Goal: Task Accomplishment & Management: Manage account settings

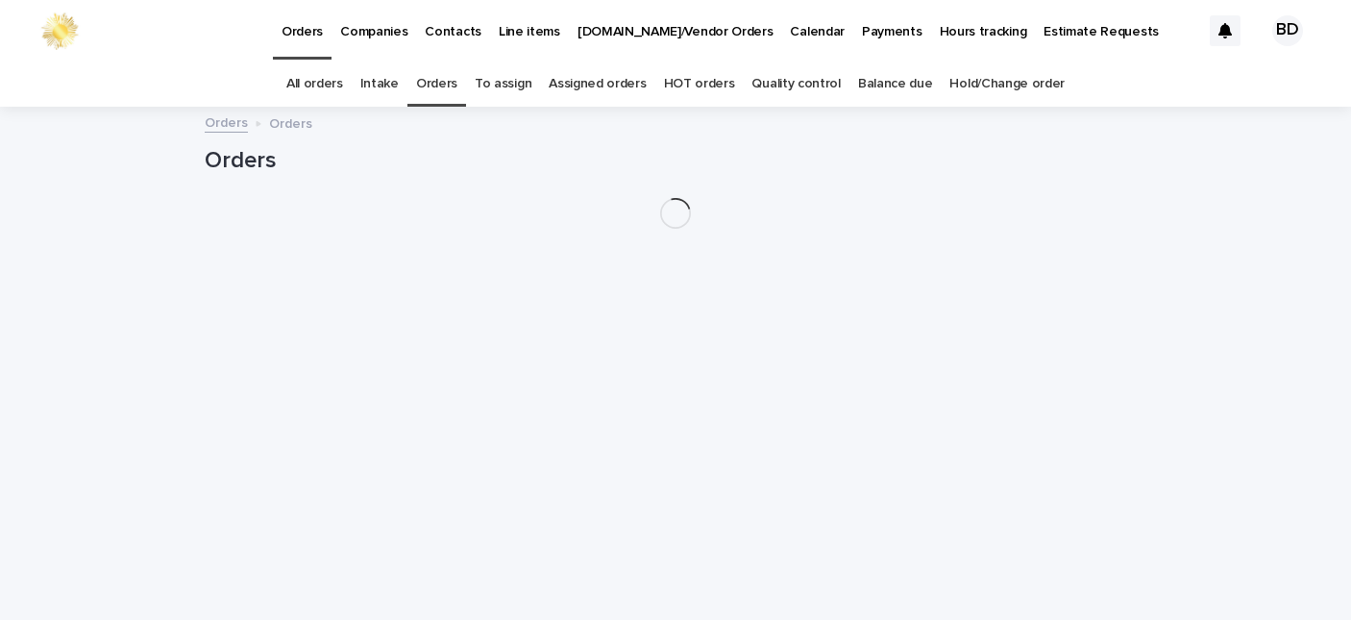
click at [437, 84] on link "Orders" at bounding box center [436, 83] width 41 height 45
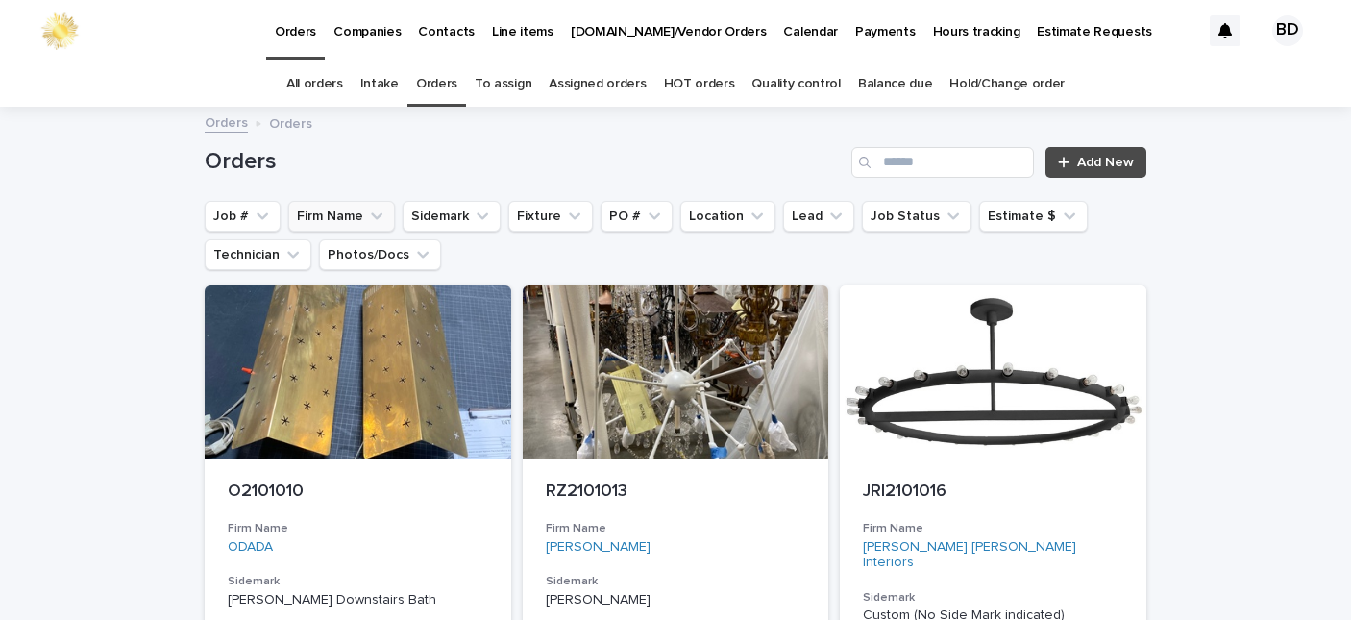
click at [291, 217] on button "Firm Name" at bounding box center [341, 216] width 107 height 31
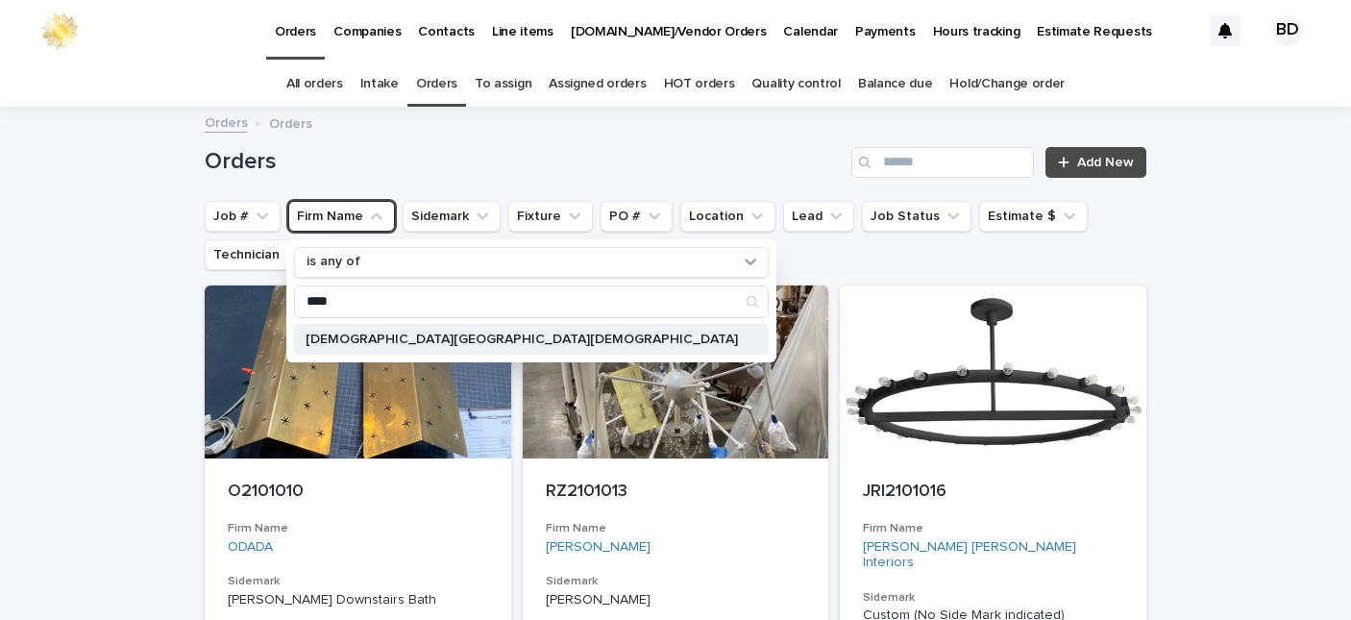
type input "****"
click at [341, 328] on div "[DEMOGRAPHIC_DATA][GEOGRAPHIC_DATA][DEMOGRAPHIC_DATA]" at bounding box center [531, 339] width 475 height 31
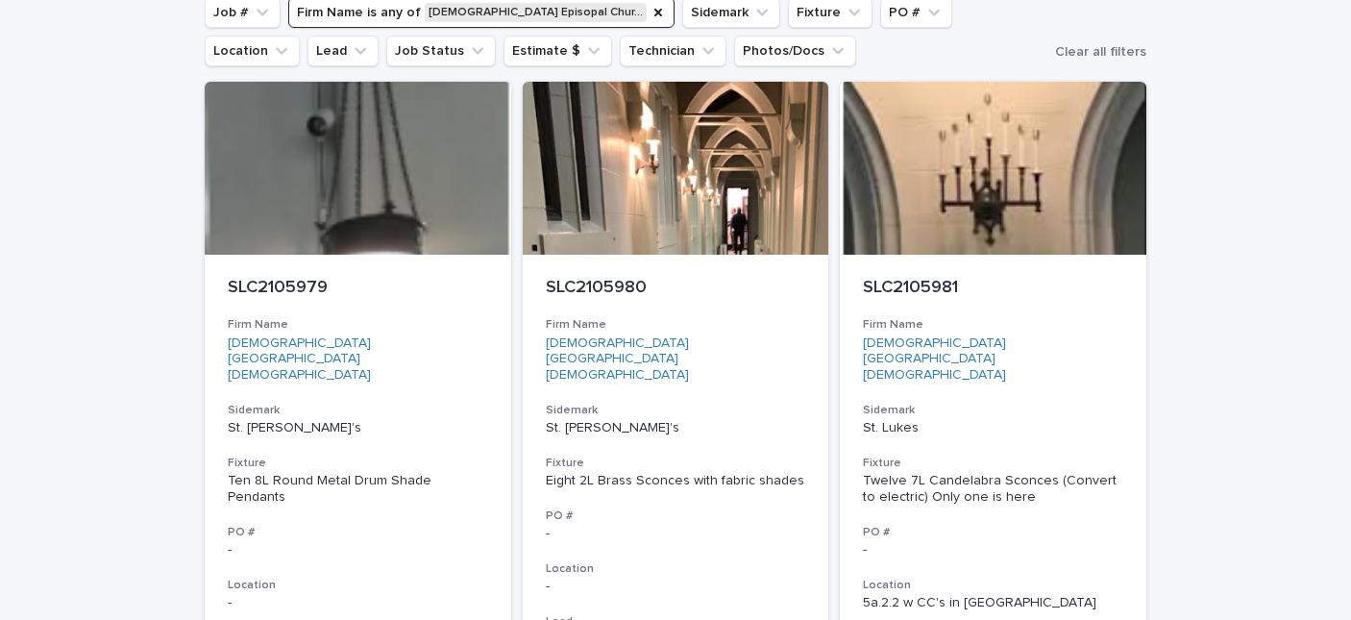
scroll to position [258, 0]
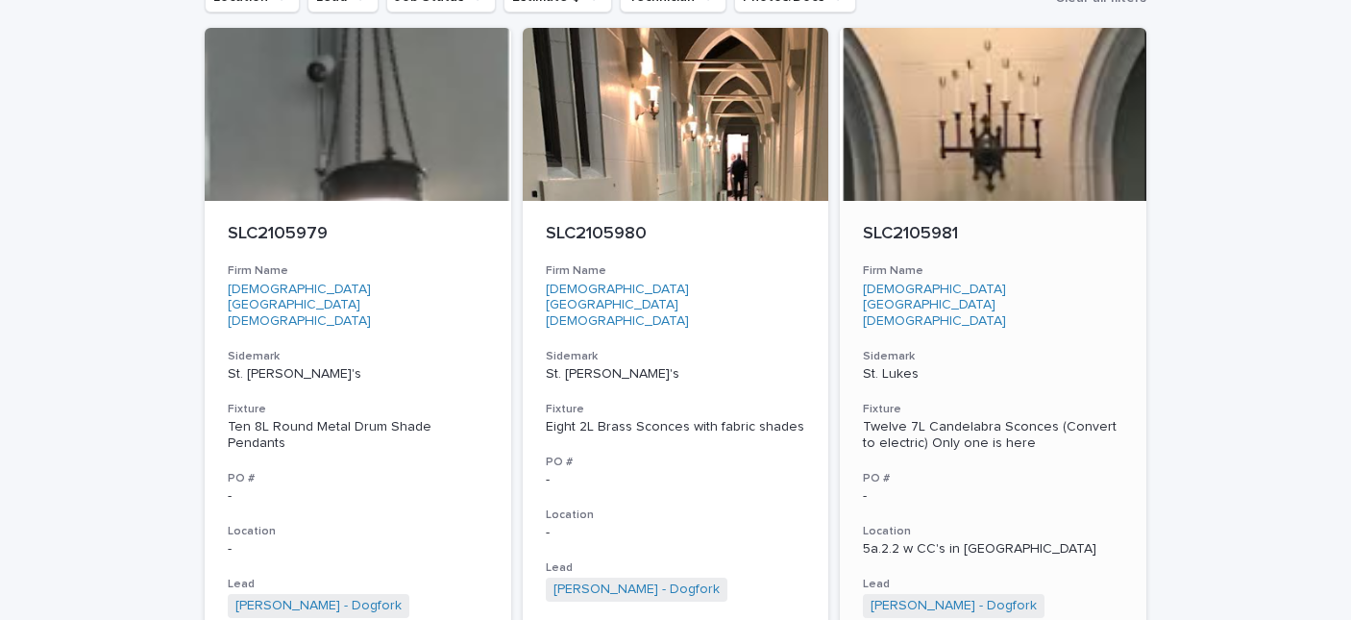
click at [908, 232] on p "SLC2105981" at bounding box center [993, 234] width 260 height 21
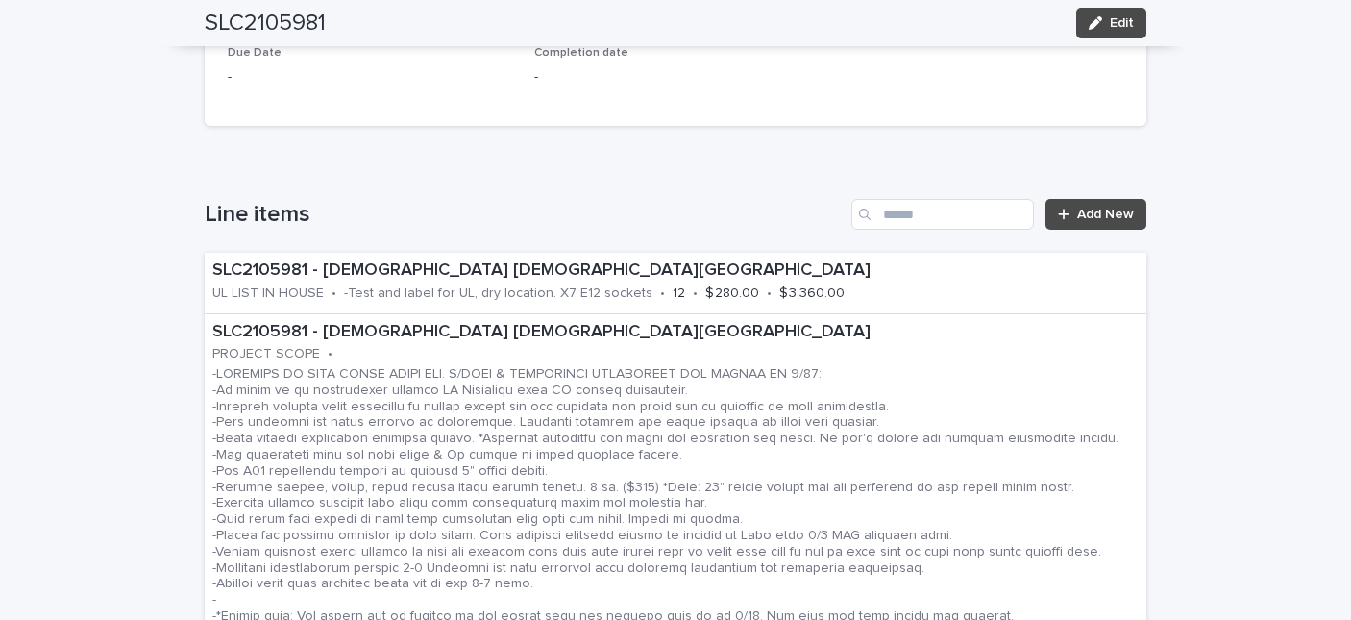
scroll to position [1099, 0]
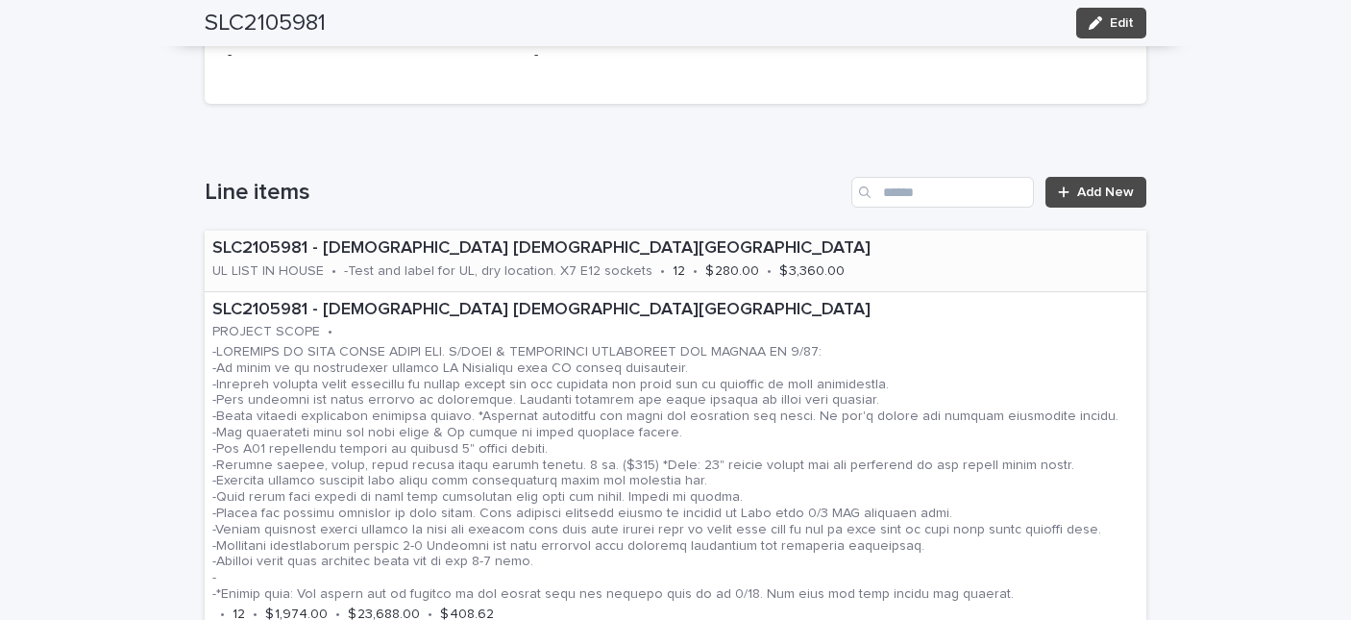
click at [897, 252] on p "SLC2105981 - [DEMOGRAPHIC_DATA] [DEMOGRAPHIC_DATA][GEOGRAPHIC_DATA]" at bounding box center [675, 248] width 926 height 21
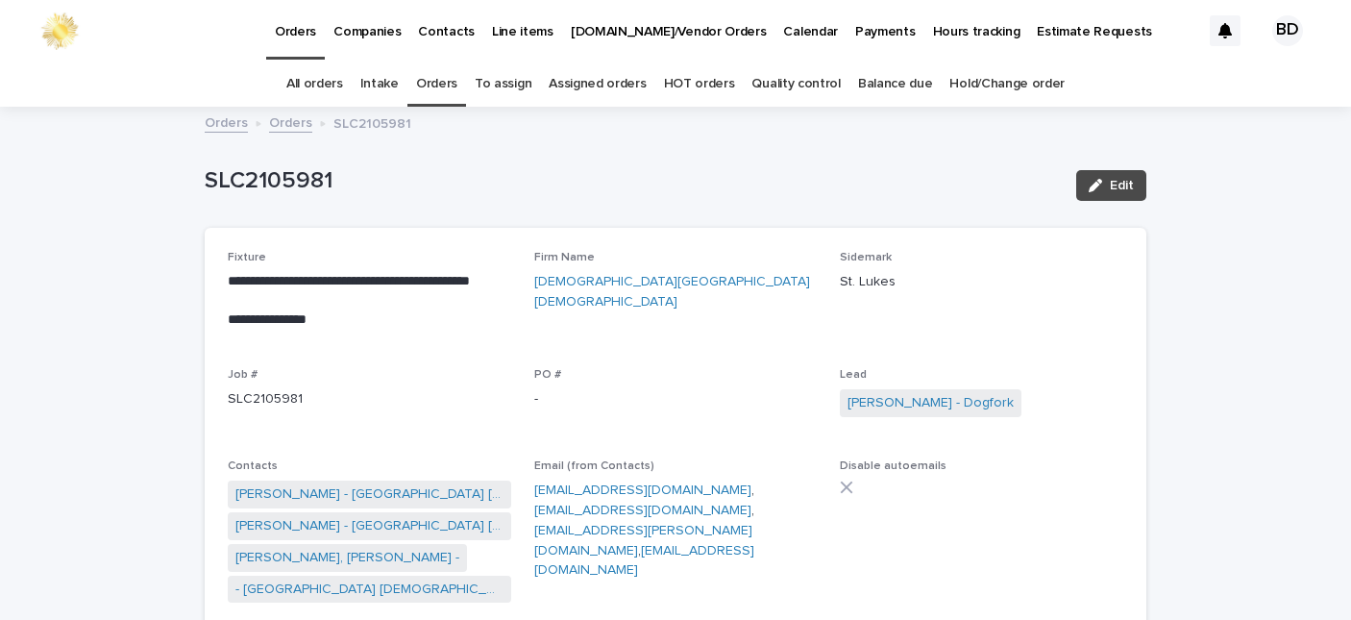
scroll to position [61, 0]
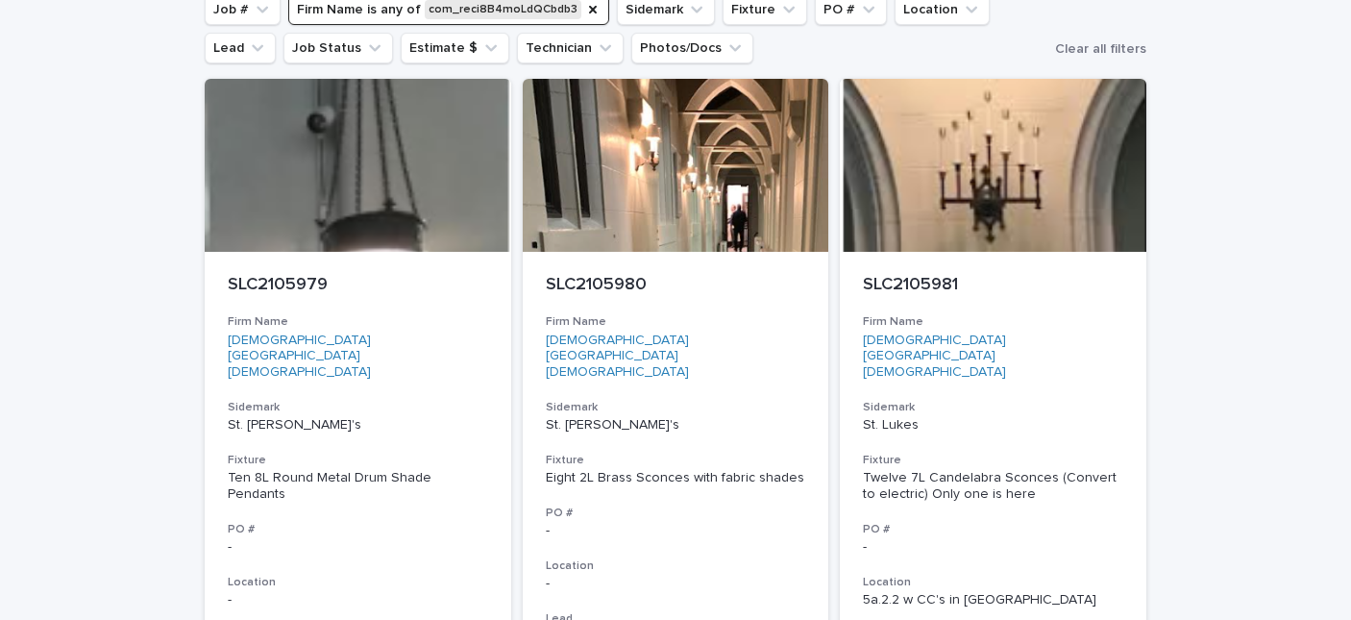
scroll to position [213, 0]
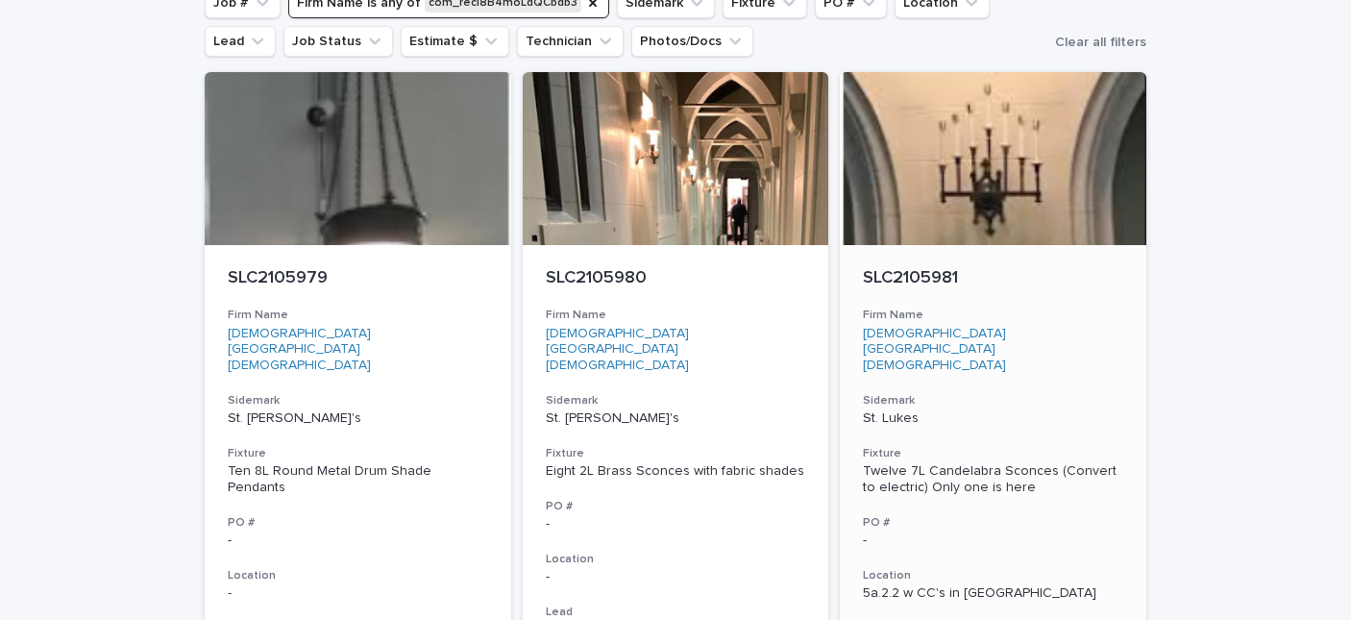
click at [925, 276] on p "SLC2105981" at bounding box center [993, 278] width 260 height 21
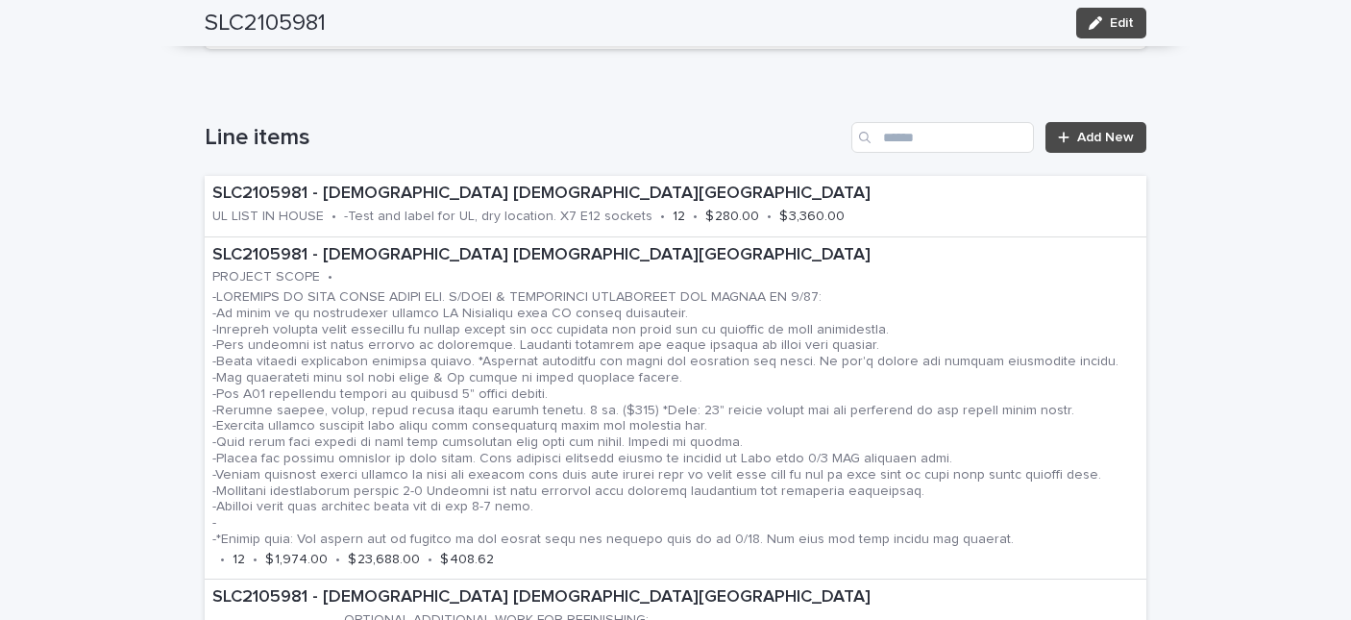
scroll to position [1237, 0]
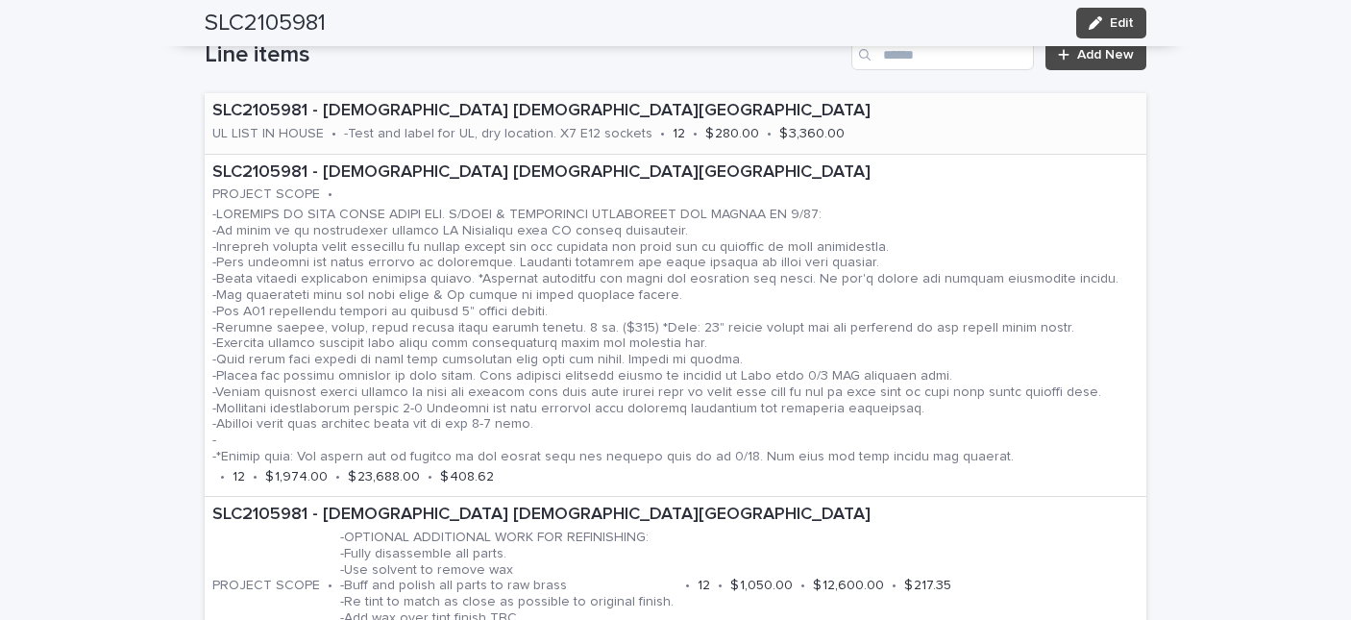
click at [875, 120] on p "SLC2105981 - [DEMOGRAPHIC_DATA] [DEMOGRAPHIC_DATA][GEOGRAPHIC_DATA]" at bounding box center [675, 111] width 926 height 21
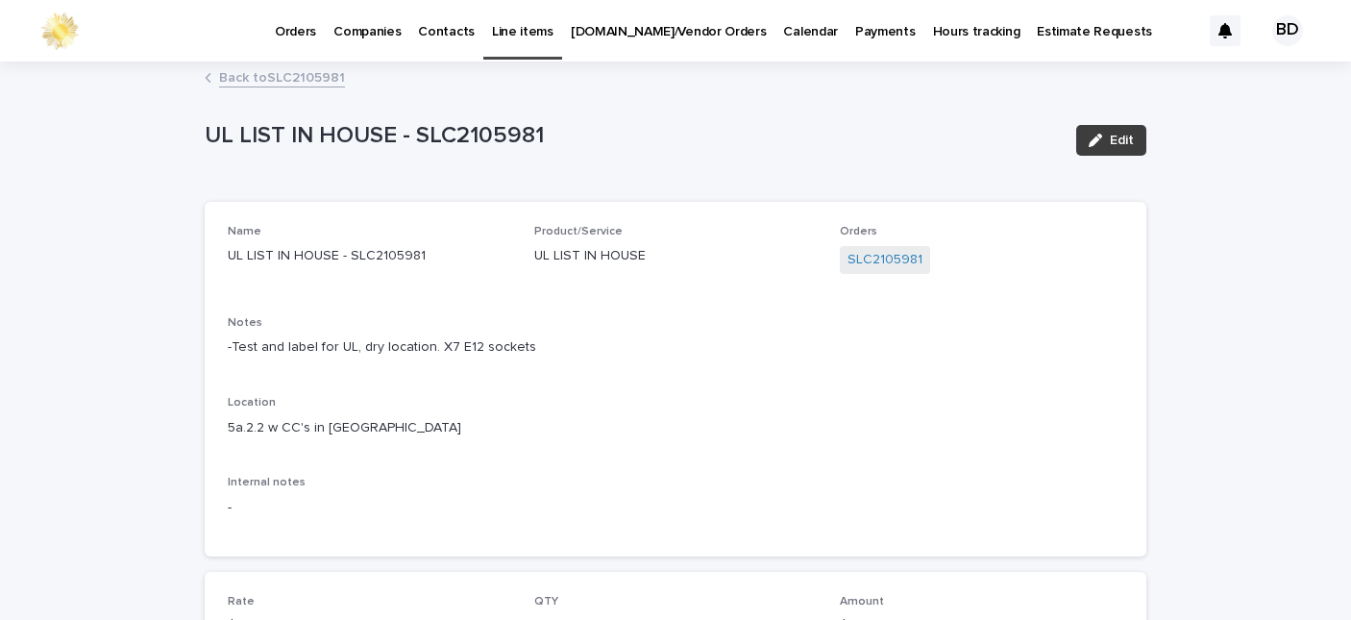
click at [1118, 135] on span "Edit" at bounding box center [1122, 140] width 24 height 13
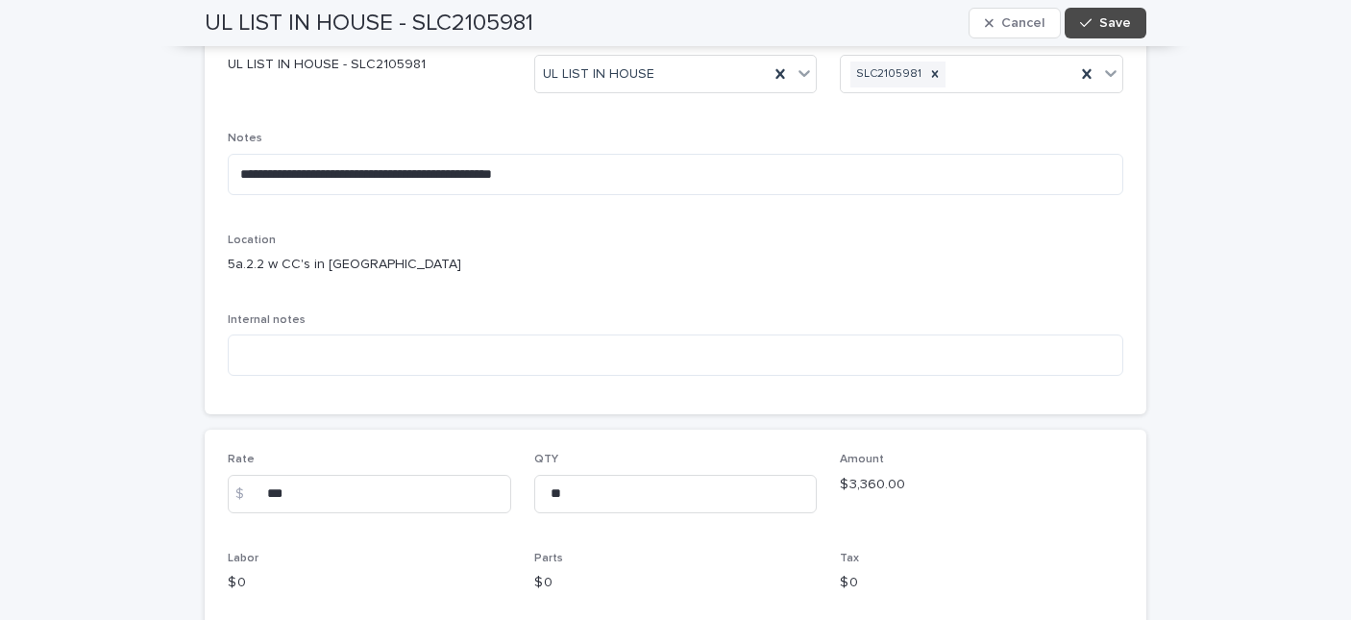
scroll to position [348, 0]
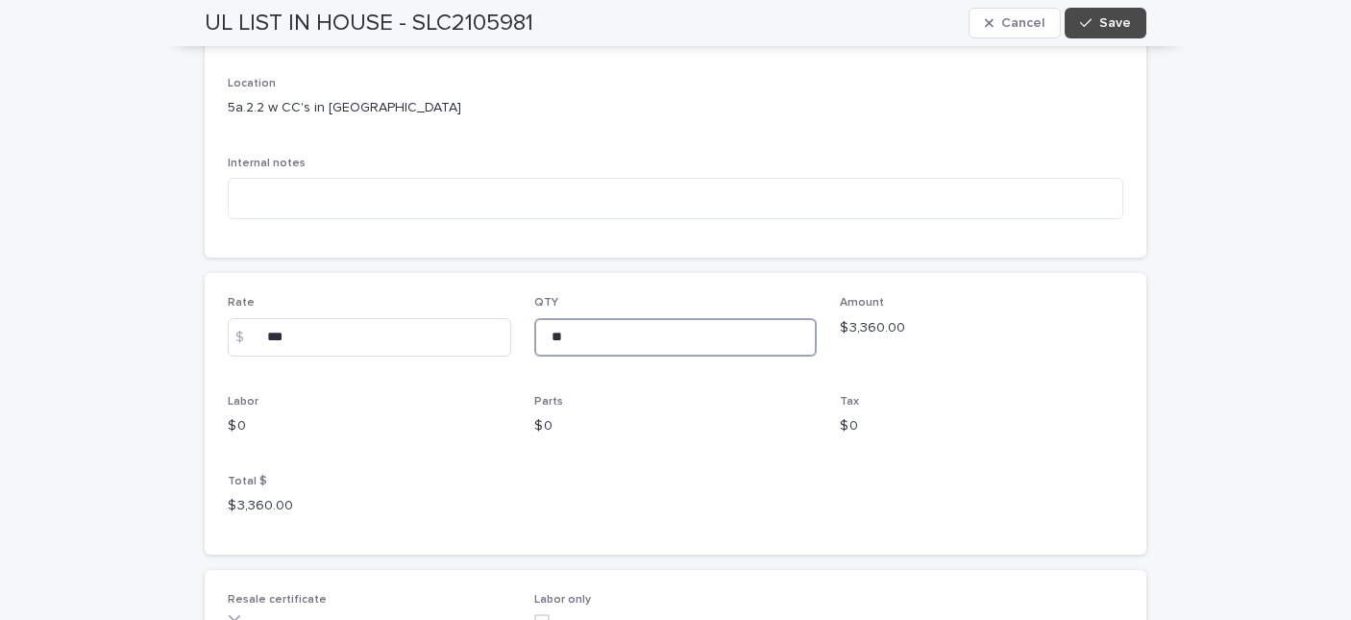
click at [554, 338] on input "**" at bounding box center [675, 337] width 283 height 38
type input "**"
click at [1099, 26] on span "Save" at bounding box center [1115, 22] width 32 height 13
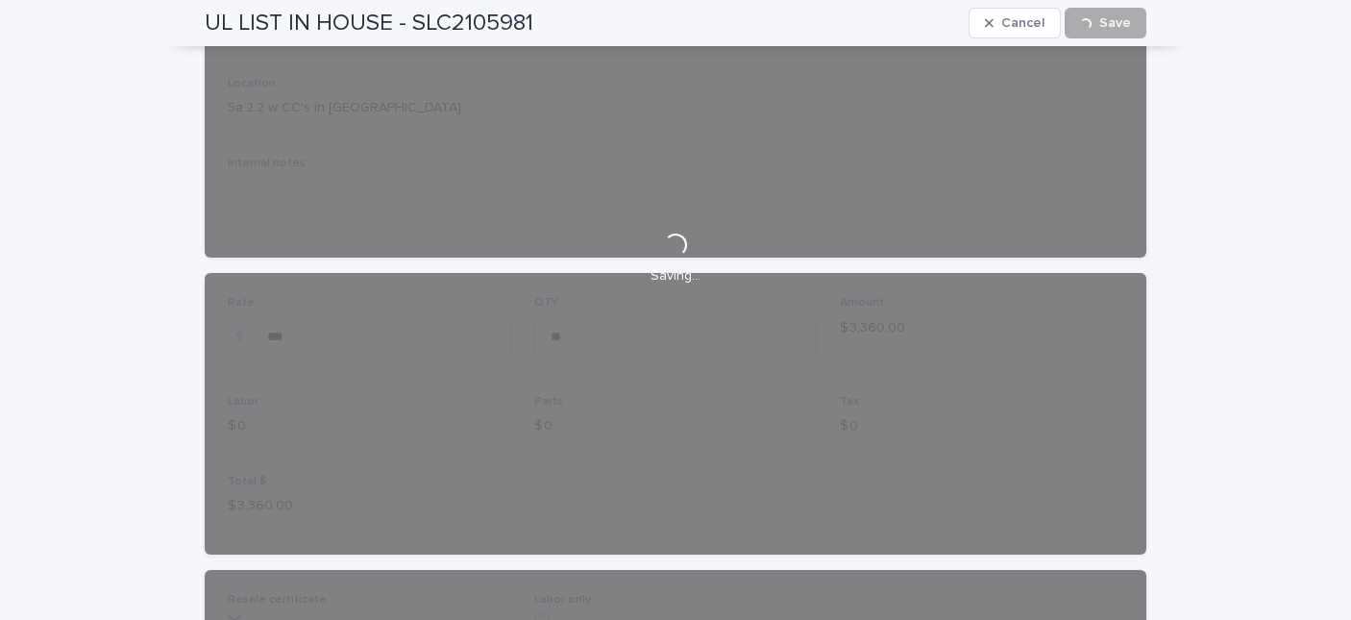
scroll to position [313, 0]
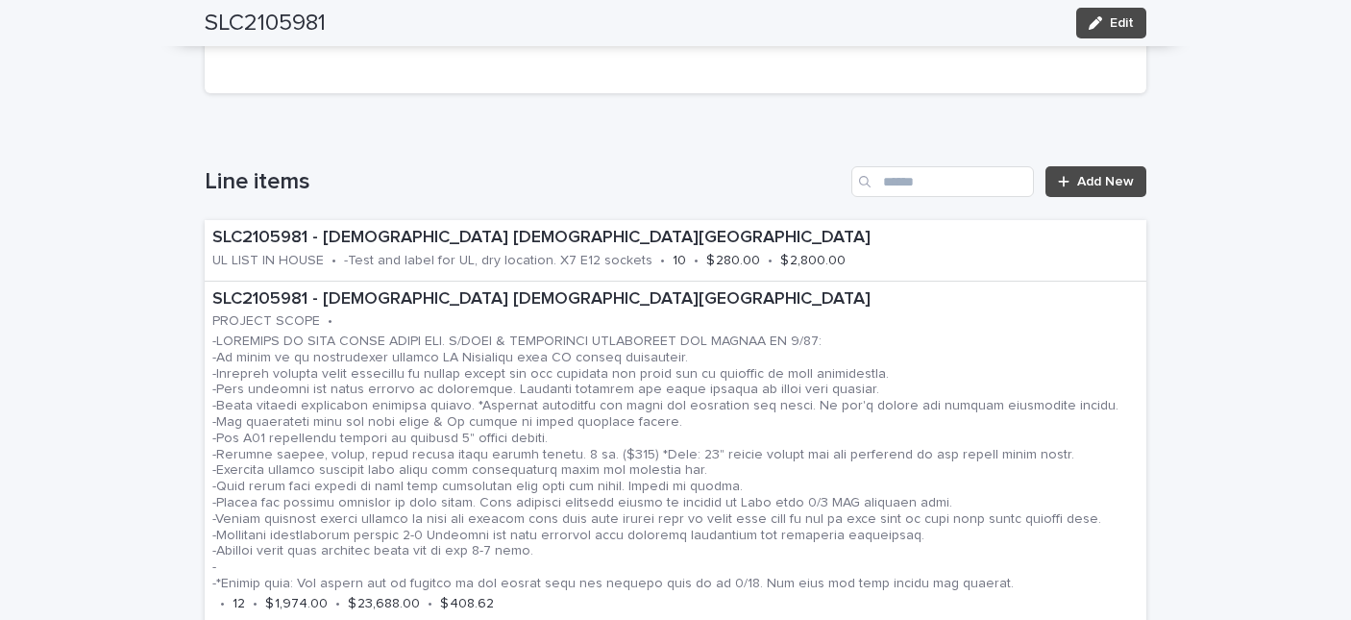
scroll to position [1214, 0]
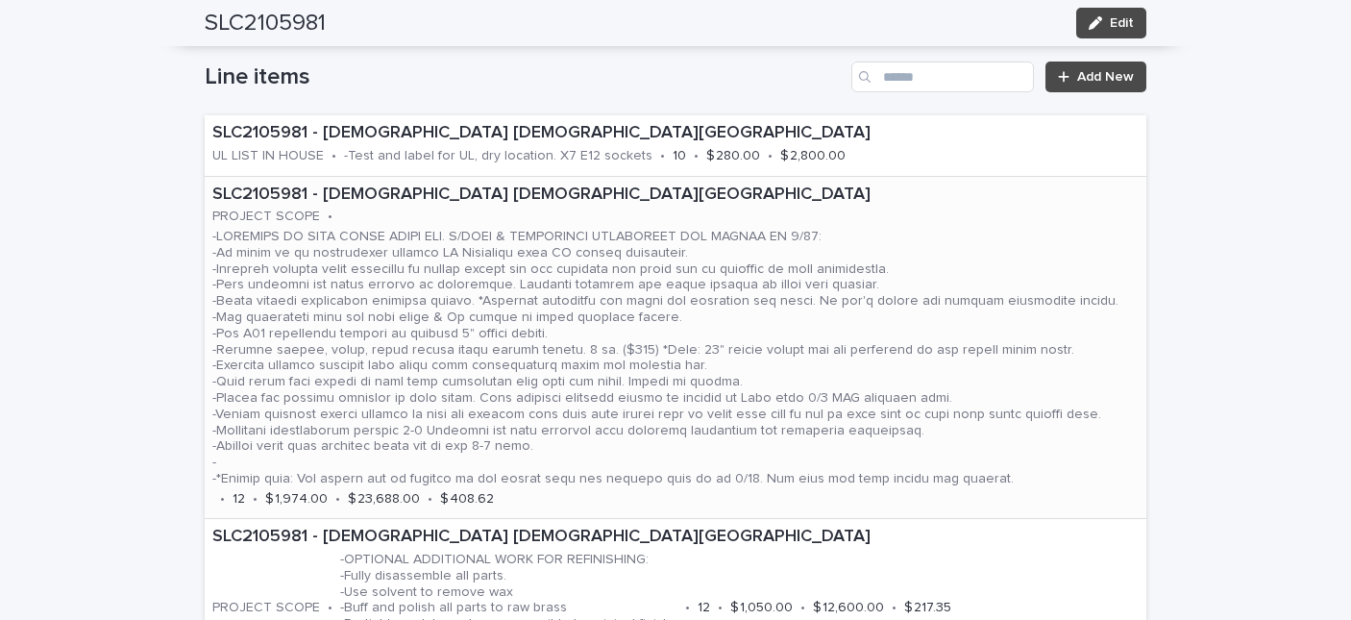
click at [903, 227] on div at bounding box center [667, 356] width 910 height 262
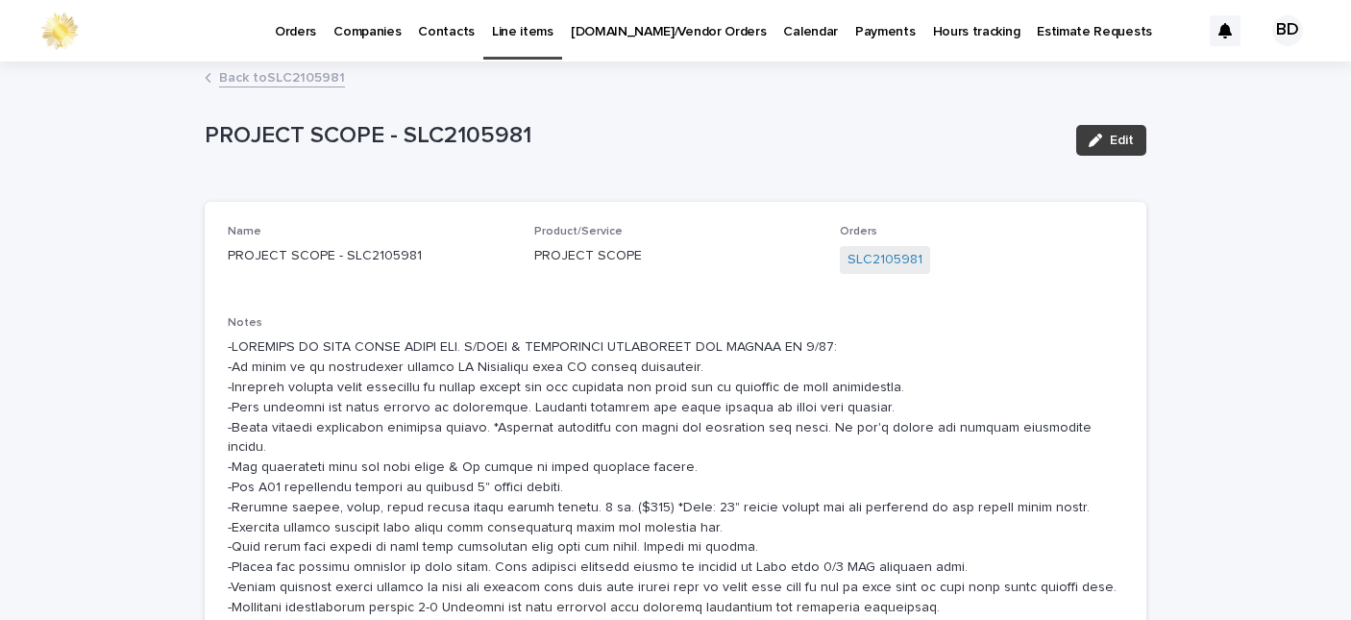
click at [1111, 151] on button "Edit" at bounding box center [1111, 140] width 70 height 31
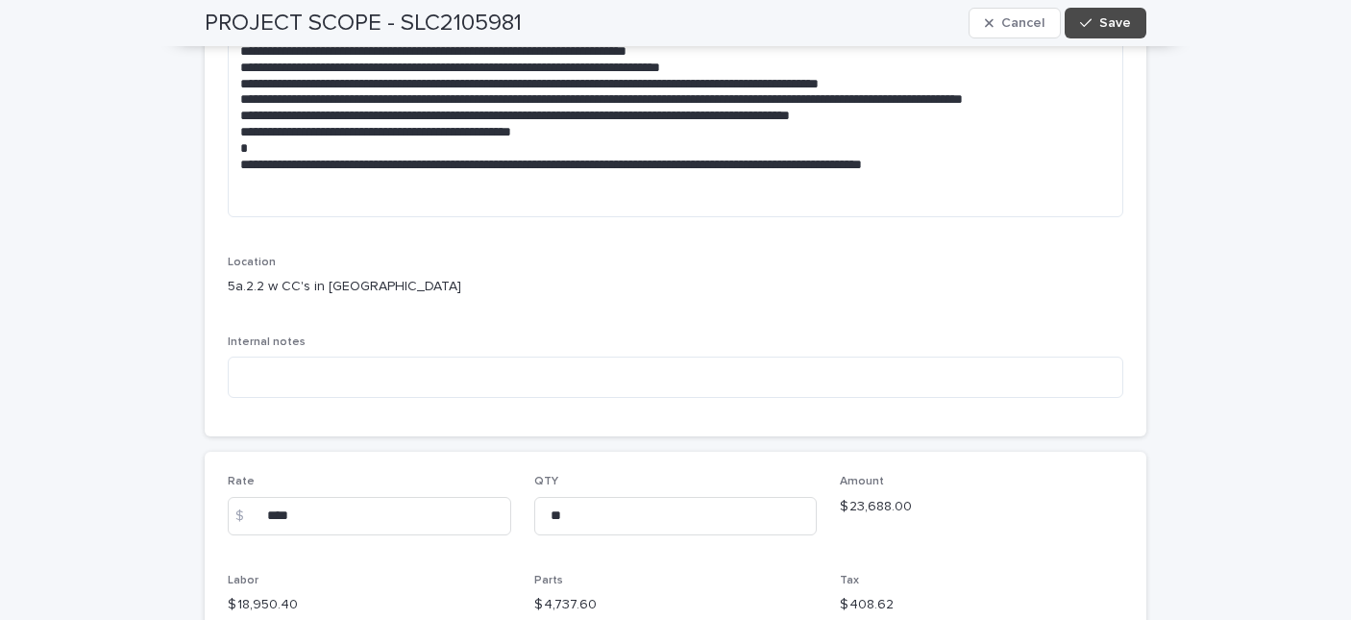
scroll to position [446, 0]
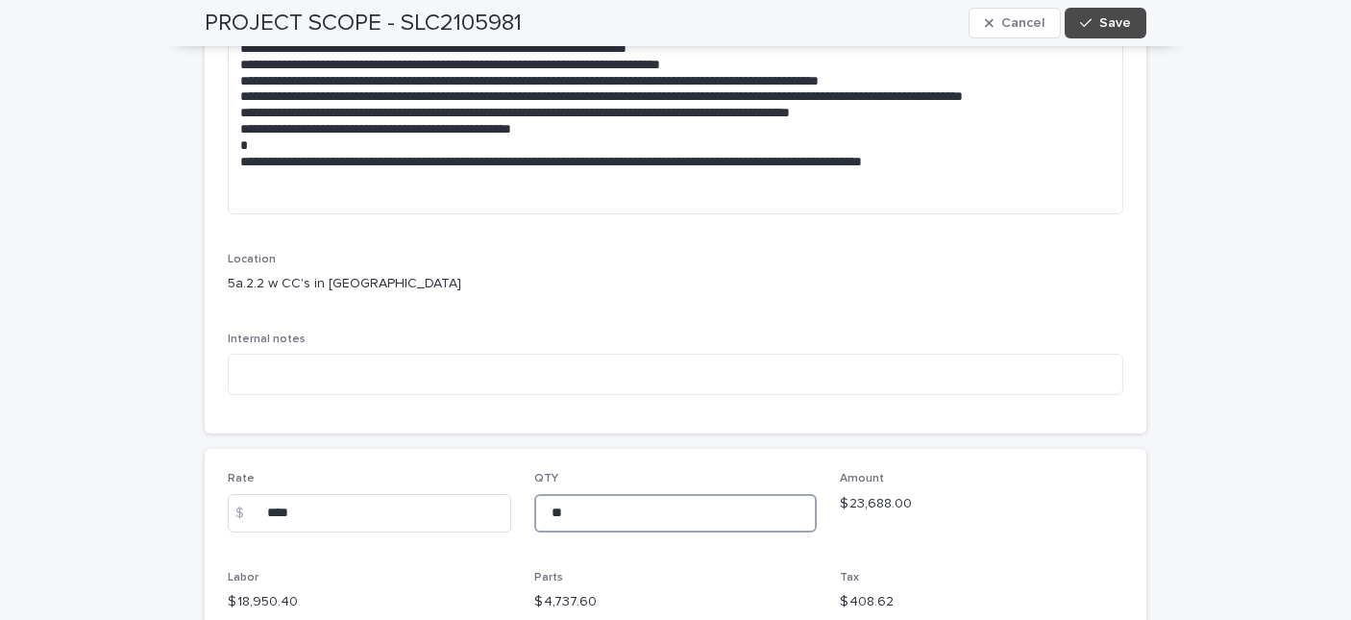
click at [576, 509] on input "**" at bounding box center [675, 513] width 283 height 38
type input "**"
click at [1084, 19] on icon "button" at bounding box center [1086, 22] width 12 height 13
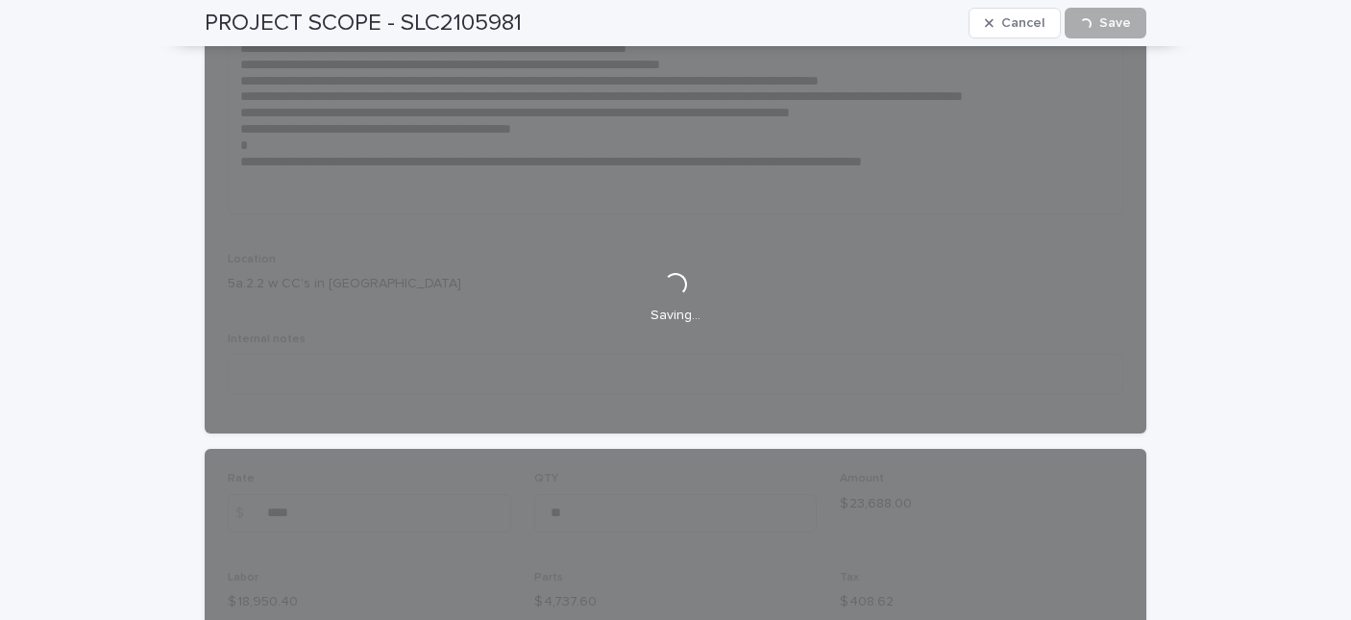
scroll to position [433, 0]
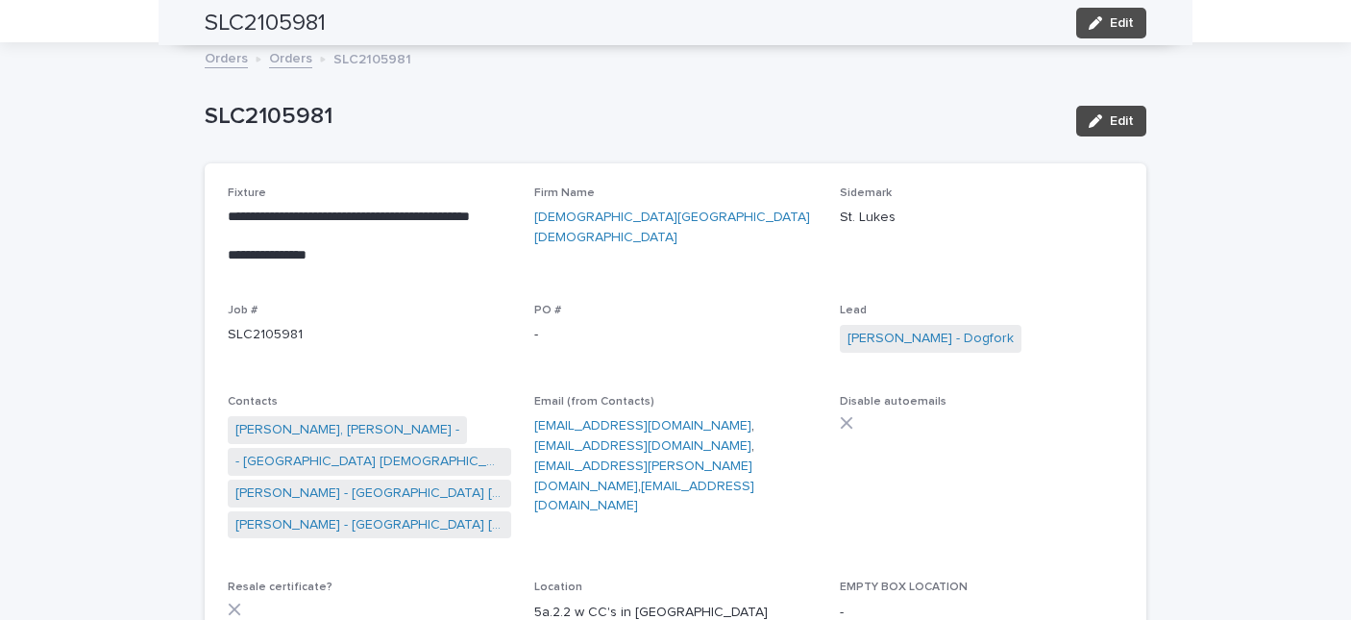
scroll to position [61, 0]
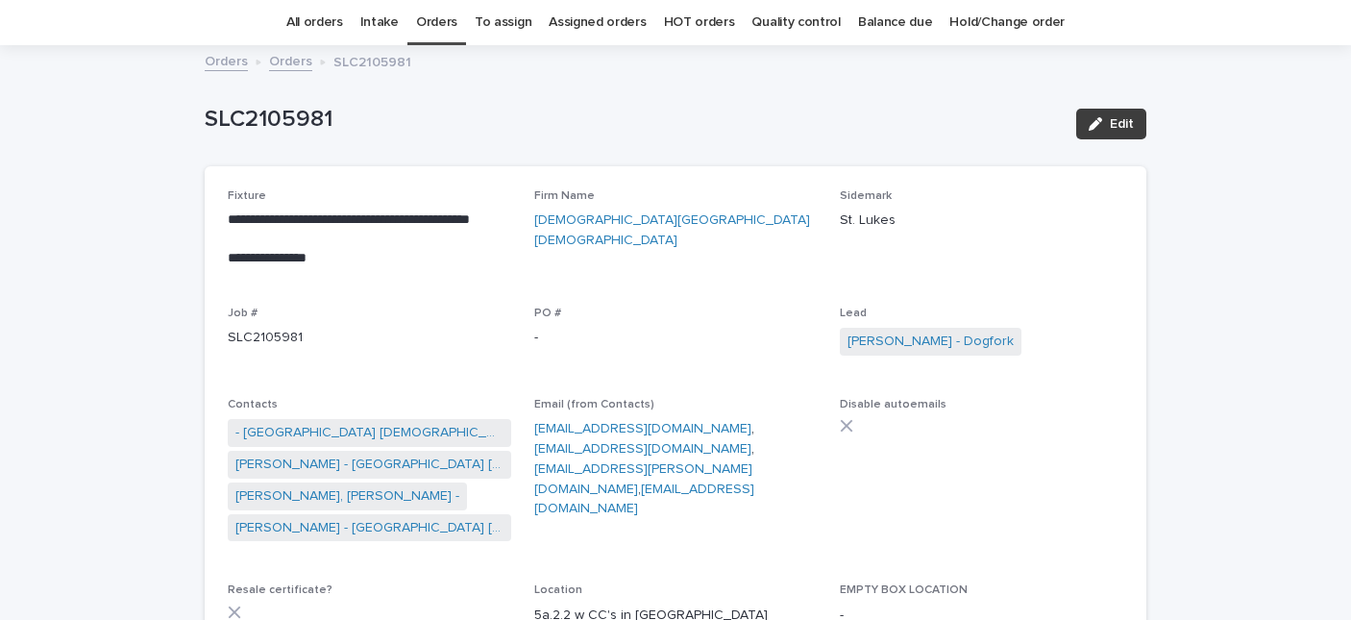
click at [1114, 134] on button "Edit" at bounding box center [1111, 124] width 70 height 31
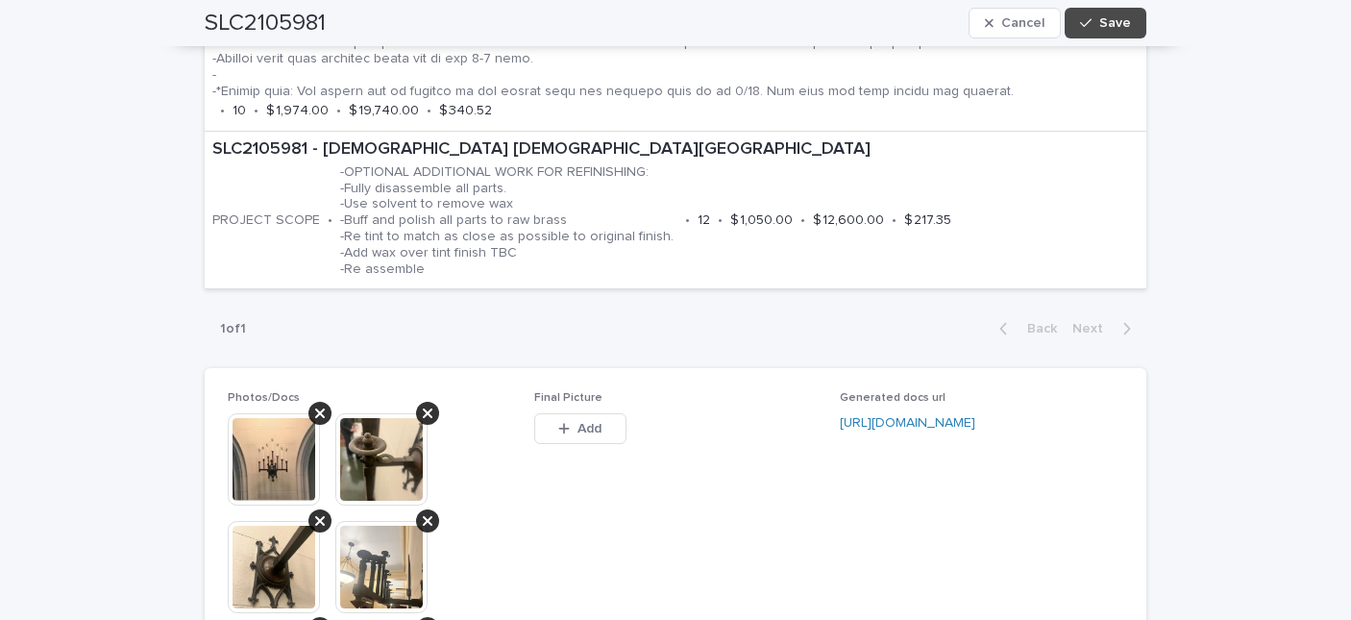
scroll to position [1820, 0]
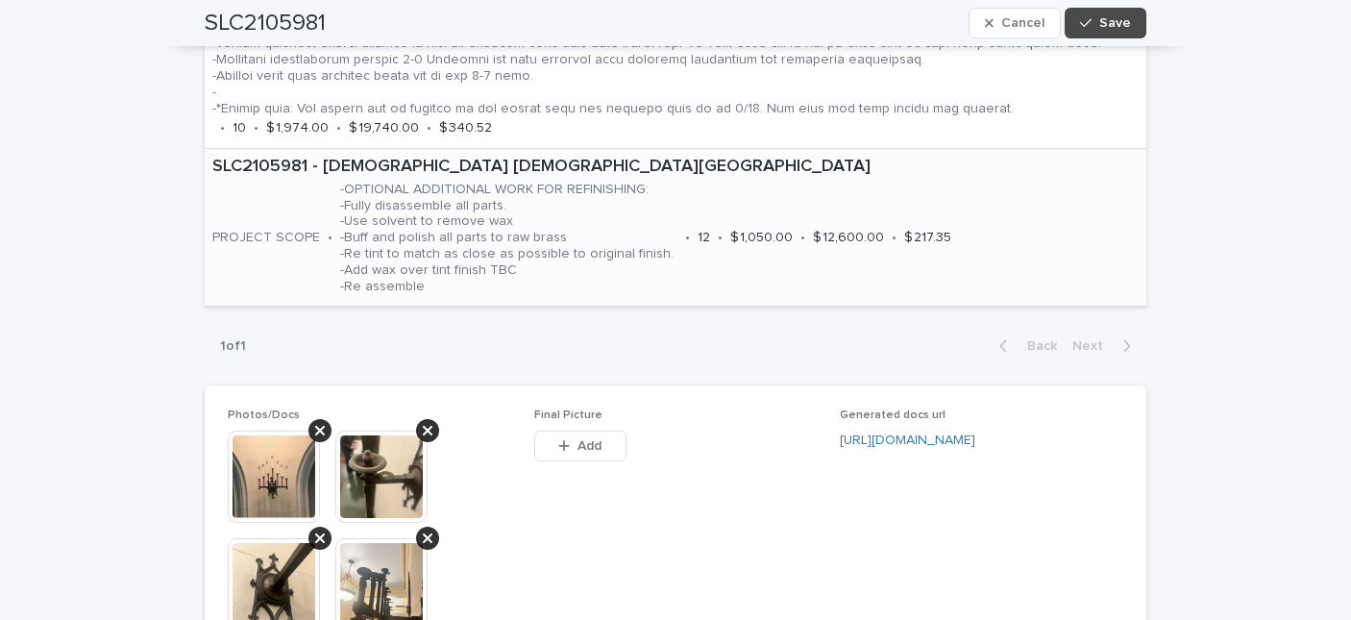
click at [799, 163] on p "SLC2105981 - [DEMOGRAPHIC_DATA] [DEMOGRAPHIC_DATA][GEOGRAPHIC_DATA]" at bounding box center [675, 167] width 926 height 21
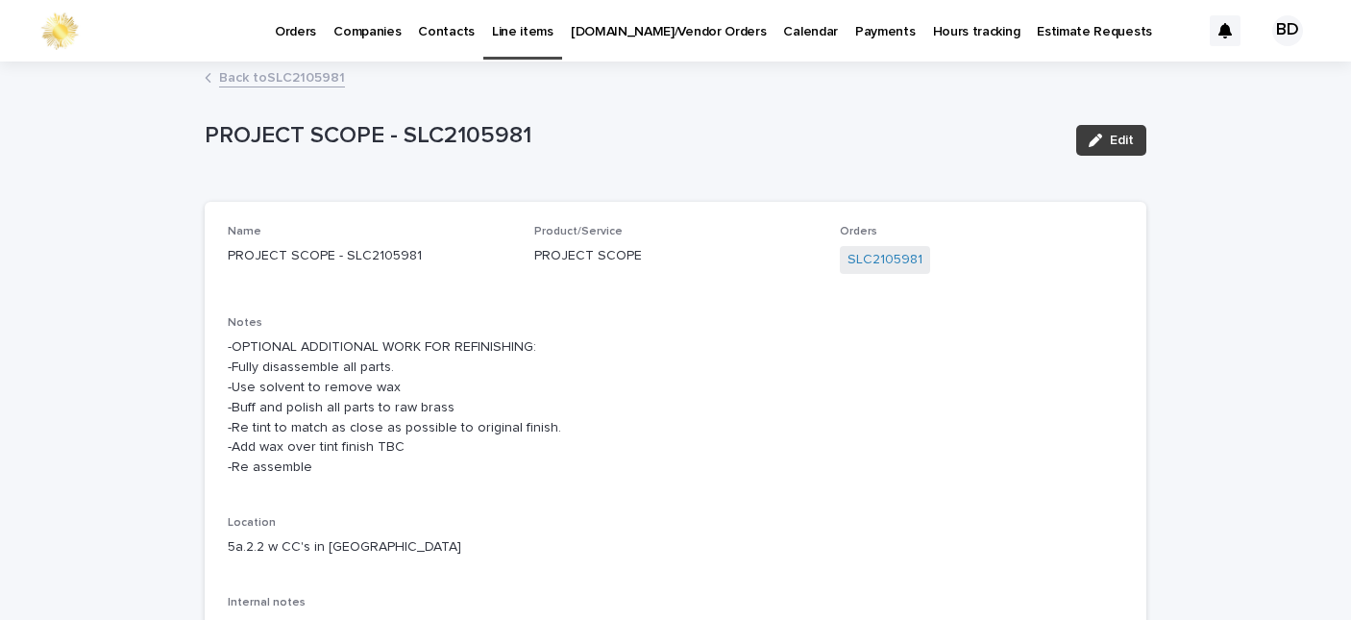
click at [1078, 135] on button "Edit" at bounding box center [1111, 140] width 70 height 31
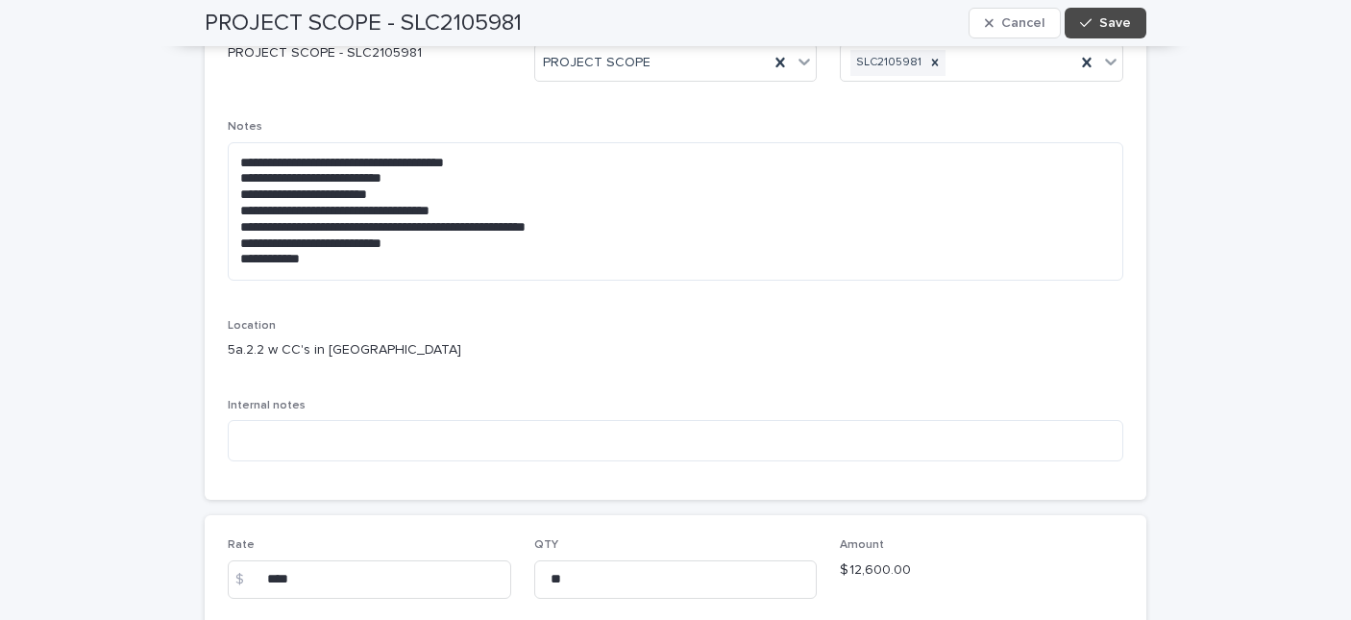
scroll to position [267, 0]
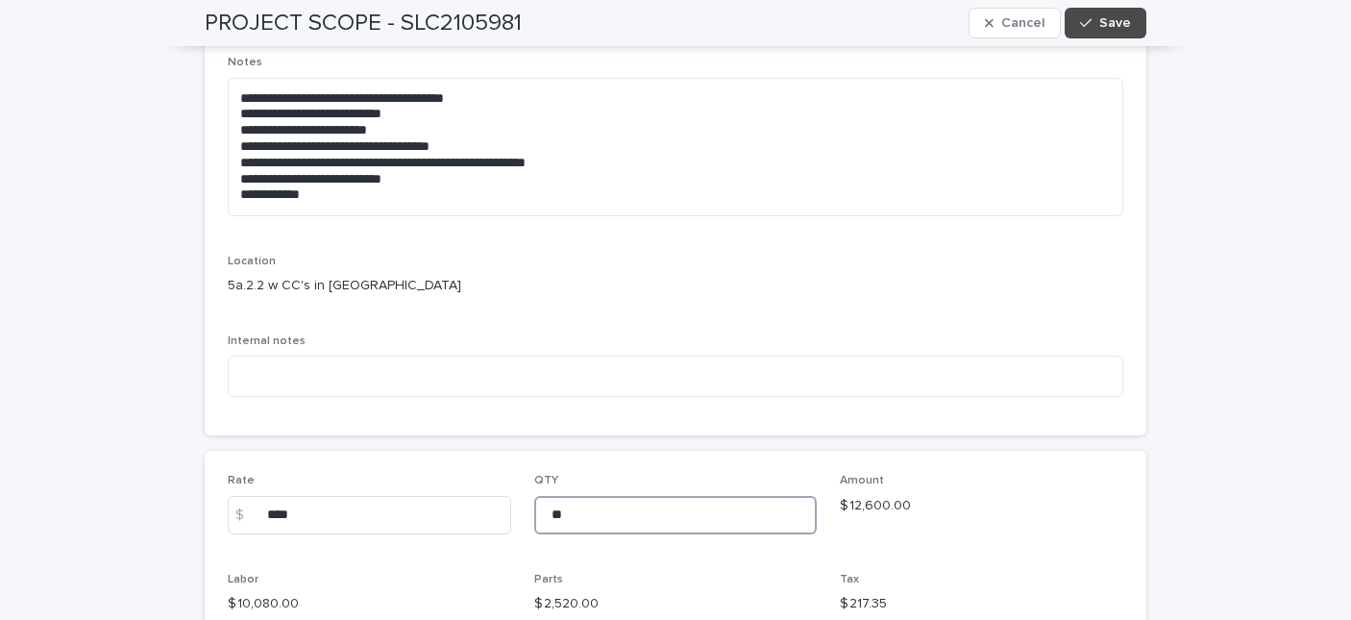
click at [567, 517] on input "**" at bounding box center [675, 515] width 283 height 38
type input "**"
click at [1127, 17] on button "Save" at bounding box center [1106, 23] width 82 height 31
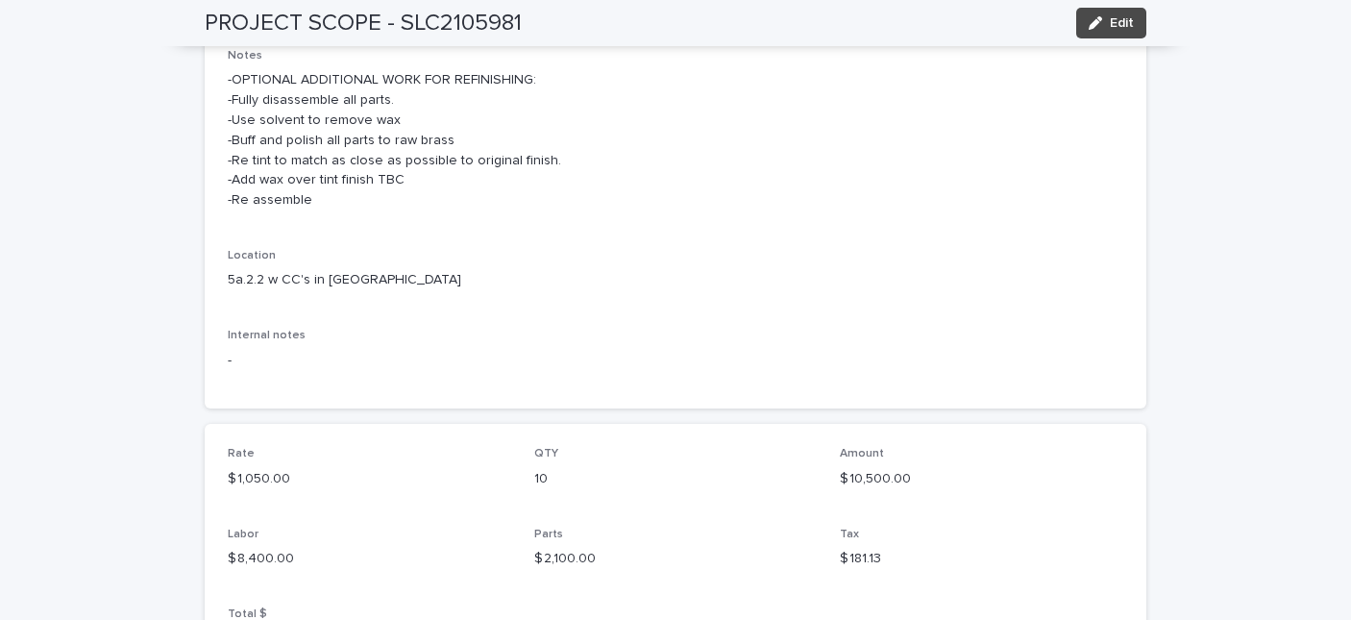
scroll to position [243, 0]
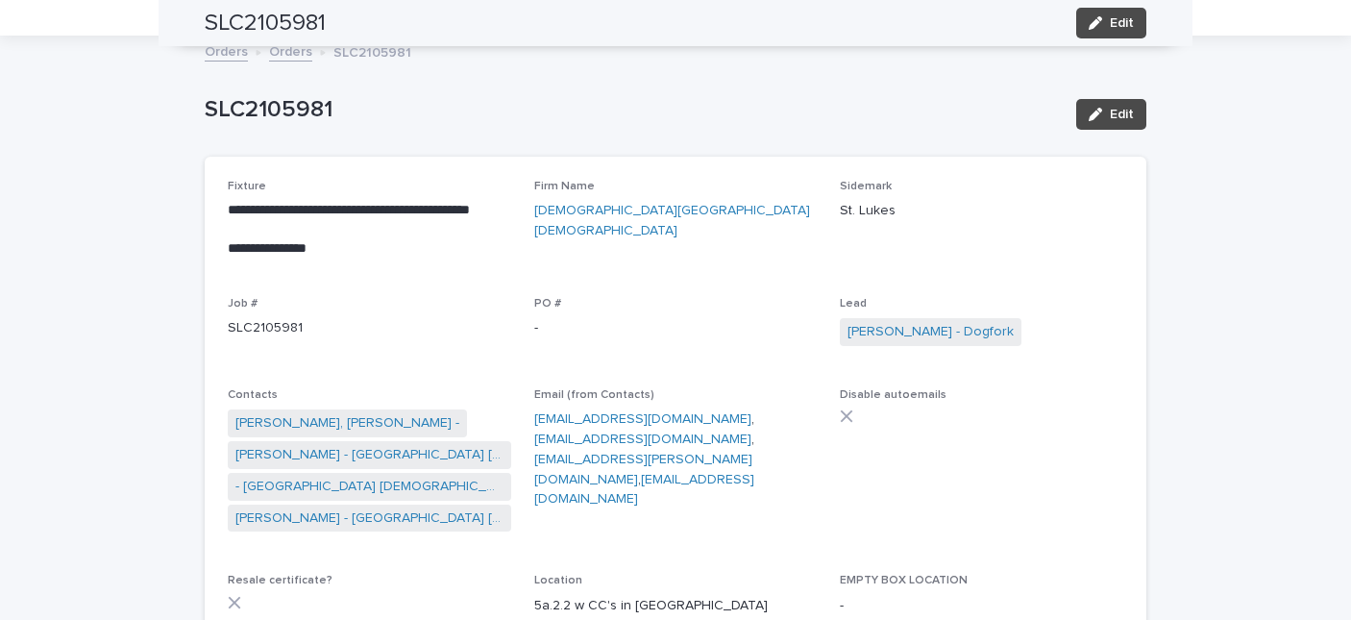
scroll to position [61, 0]
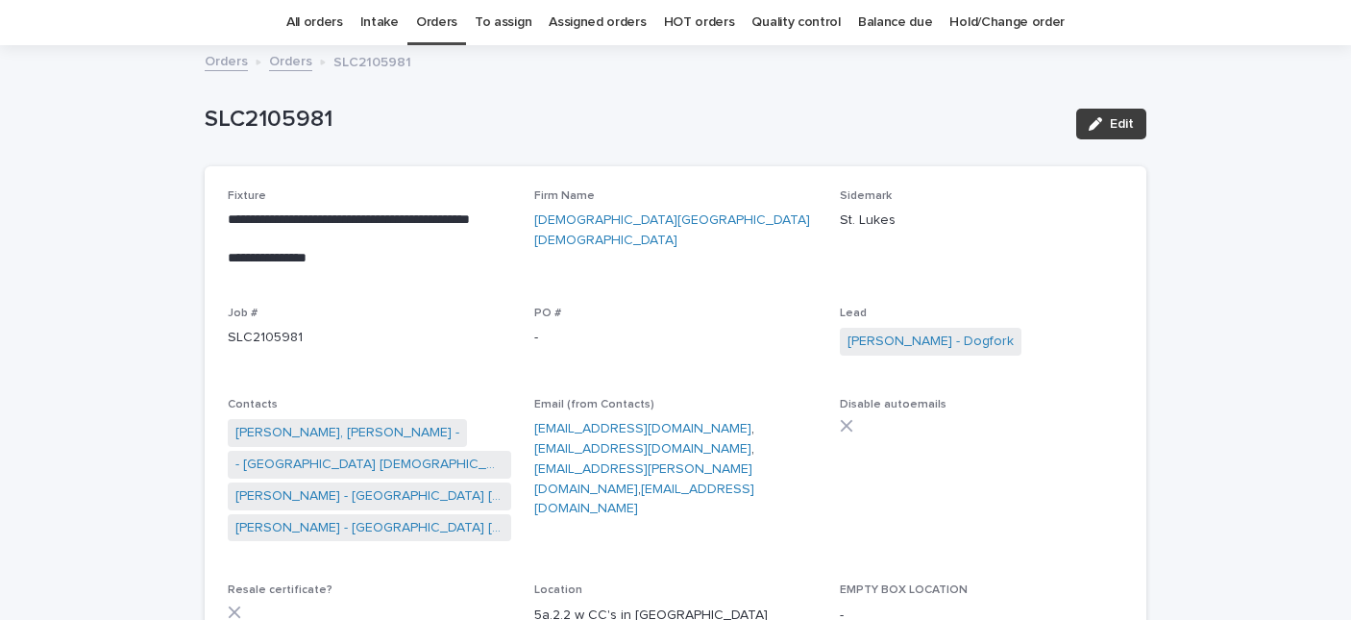
click at [1100, 126] on div "button" at bounding box center [1099, 123] width 21 height 13
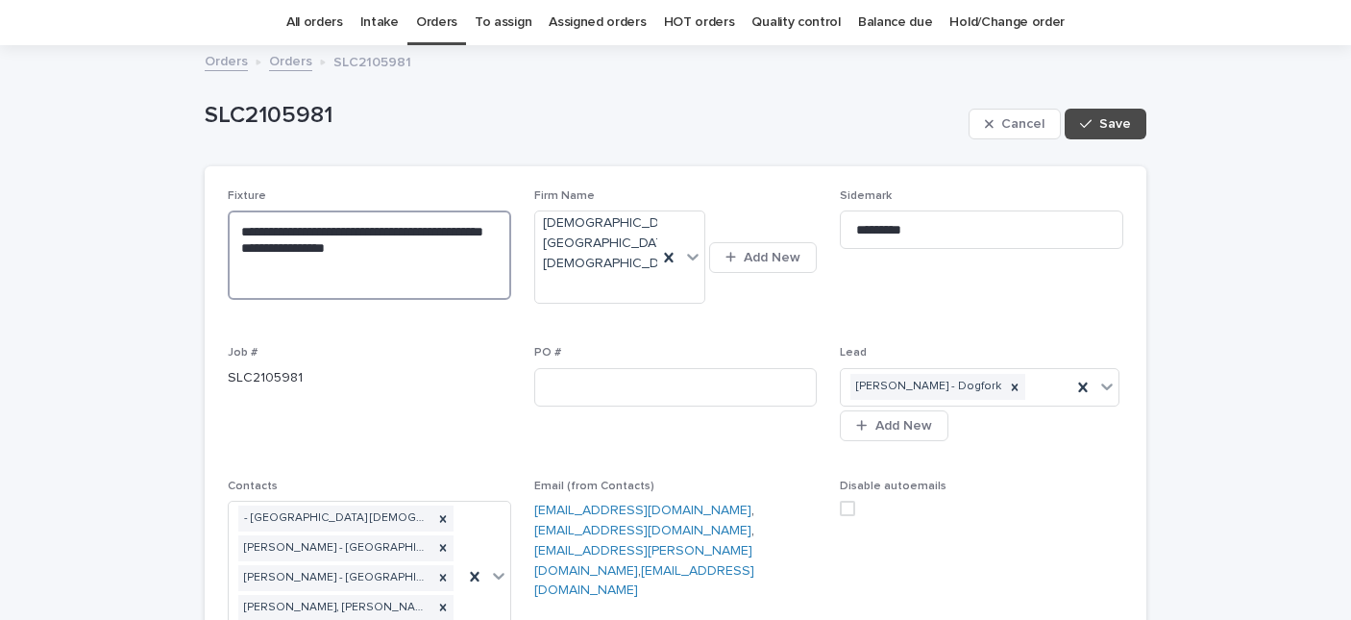
click at [271, 231] on textarea "**********" at bounding box center [369, 254] width 283 height 89
type textarea "**********"
click at [1121, 118] on span "Save" at bounding box center [1115, 123] width 32 height 13
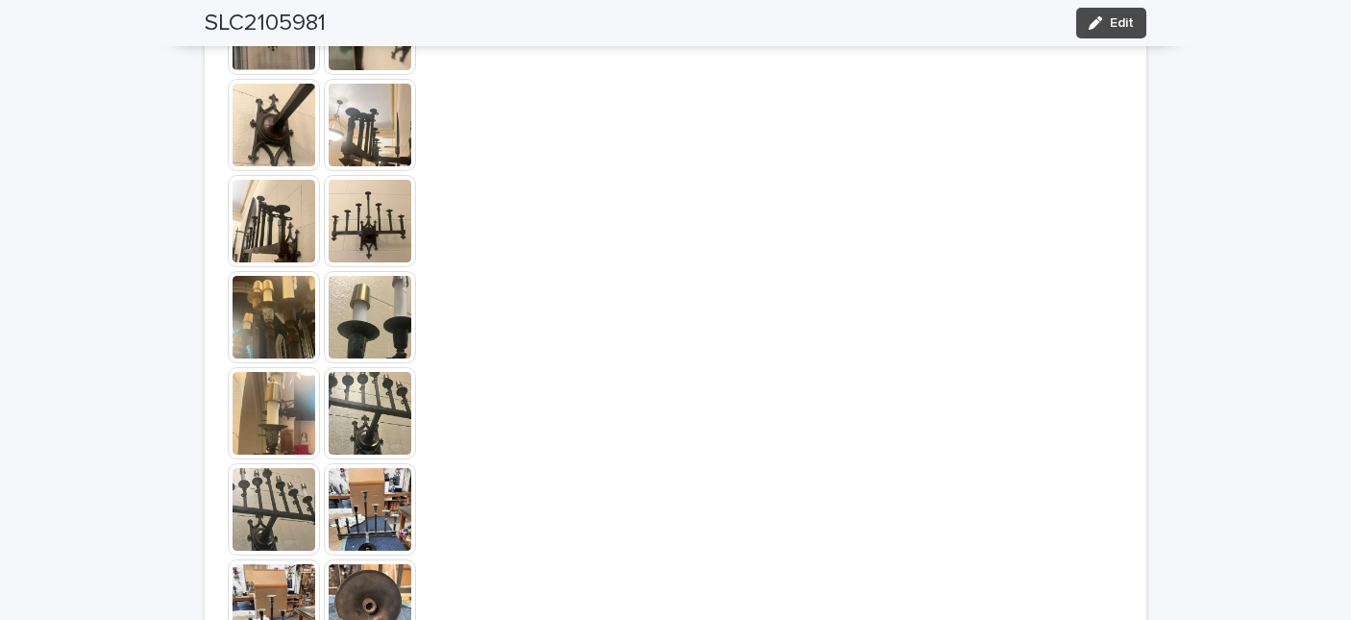
scroll to position [2693, 0]
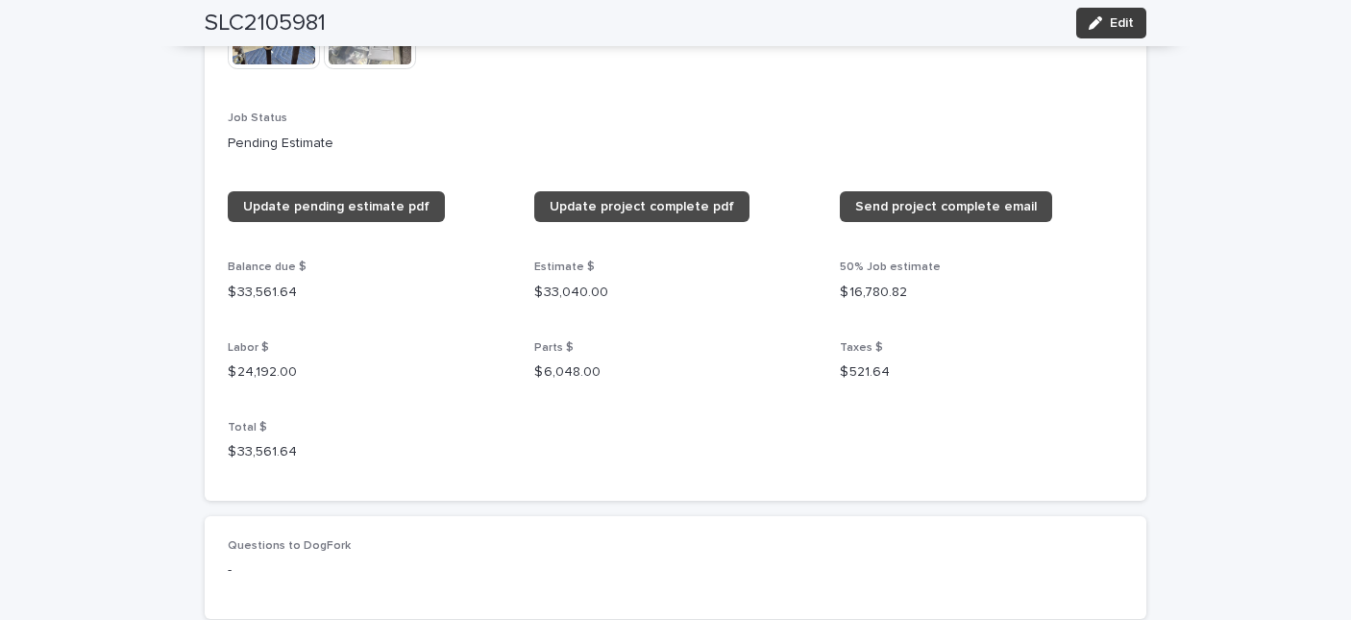
click at [1102, 21] on div "button" at bounding box center [1099, 22] width 21 height 13
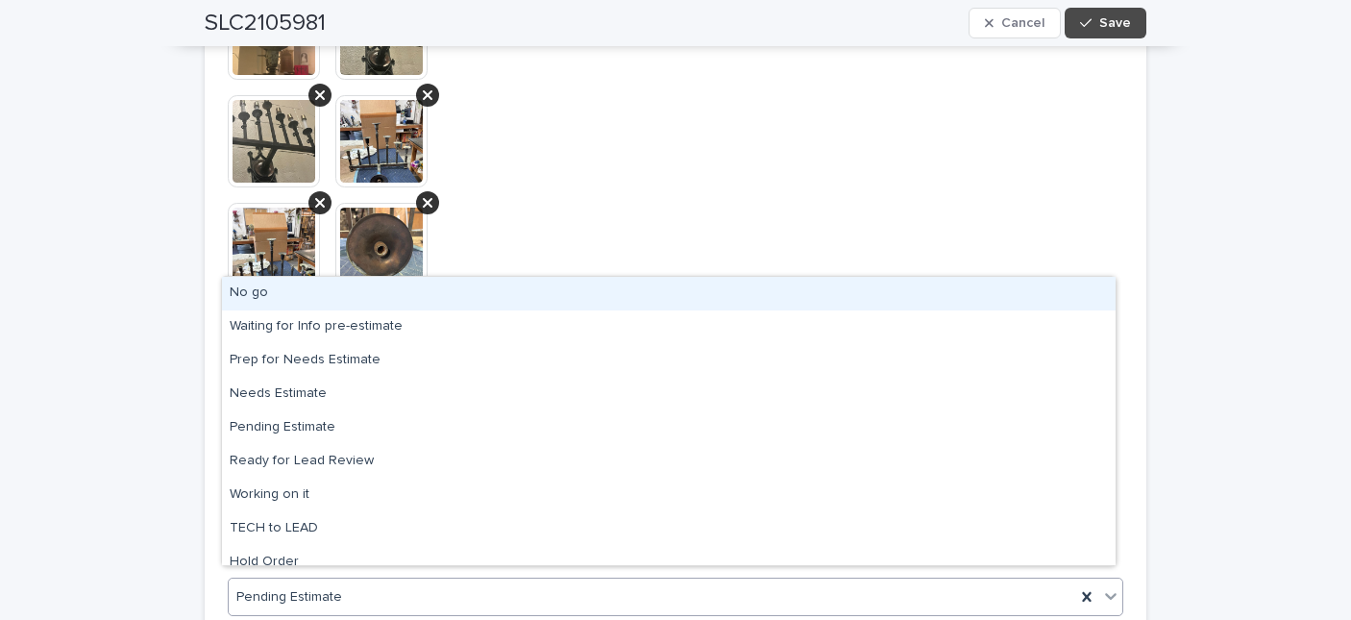
click at [1101, 588] on icon at bounding box center [1110, 595] width 19 height 19
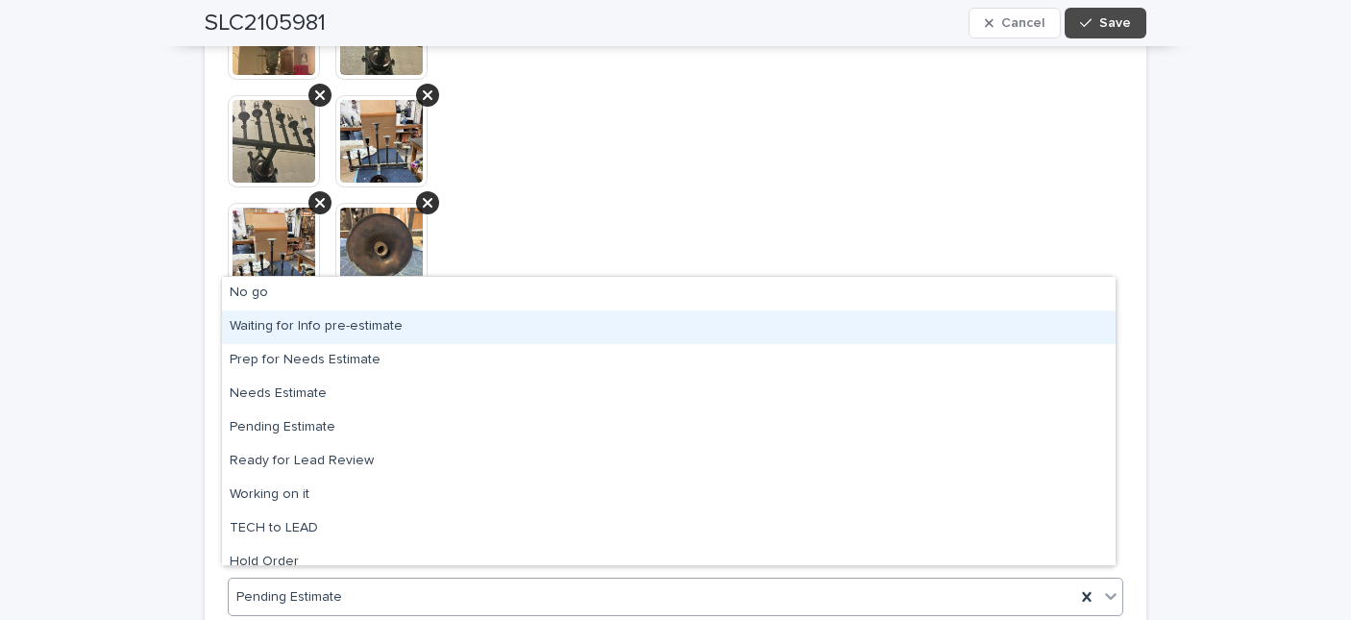
click at [333, 321] on div "Waiting for Info pre-estimate" at bounding box center [669, 327] width 894 height 34
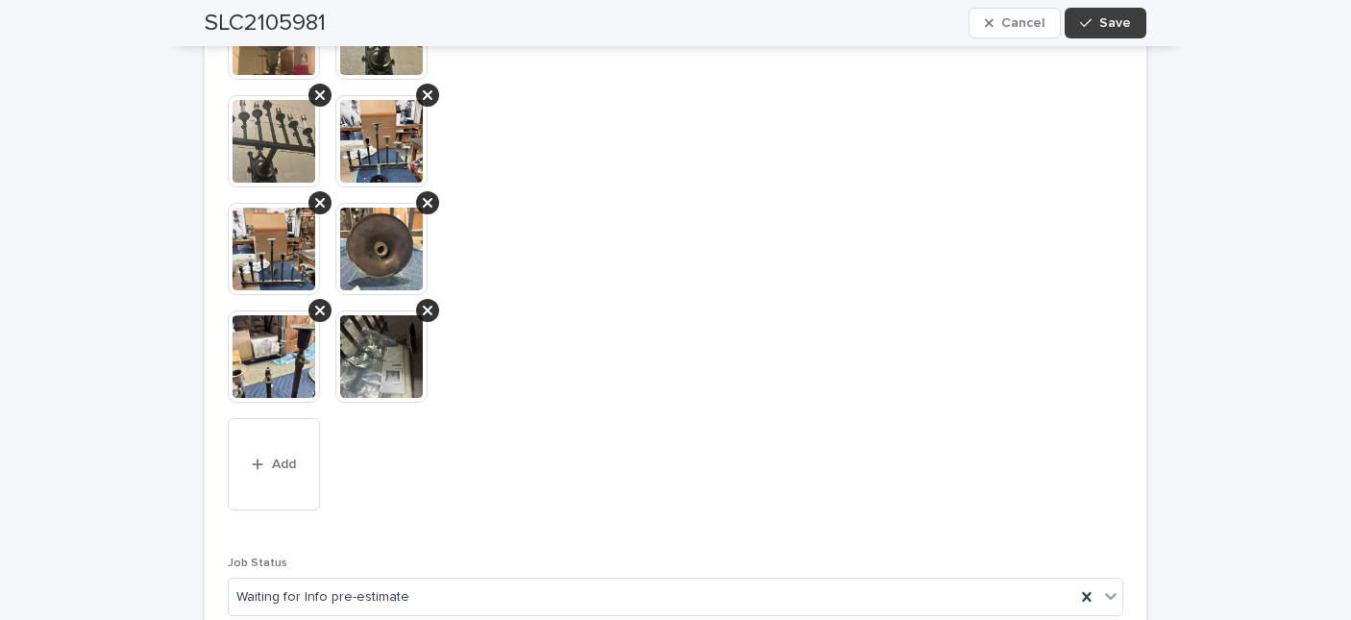
click at [1124, 26] on button "Save" at bounding box center [1106, 23] width 82 height 31
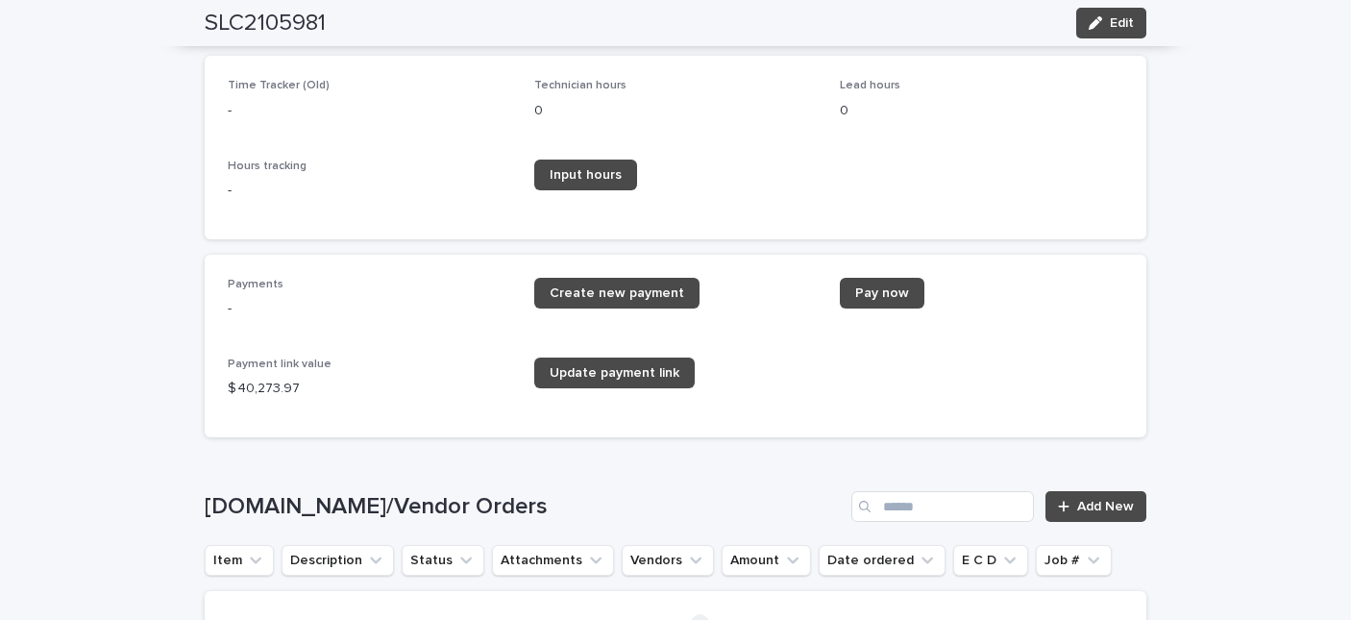
scroll to position [3535, 0]
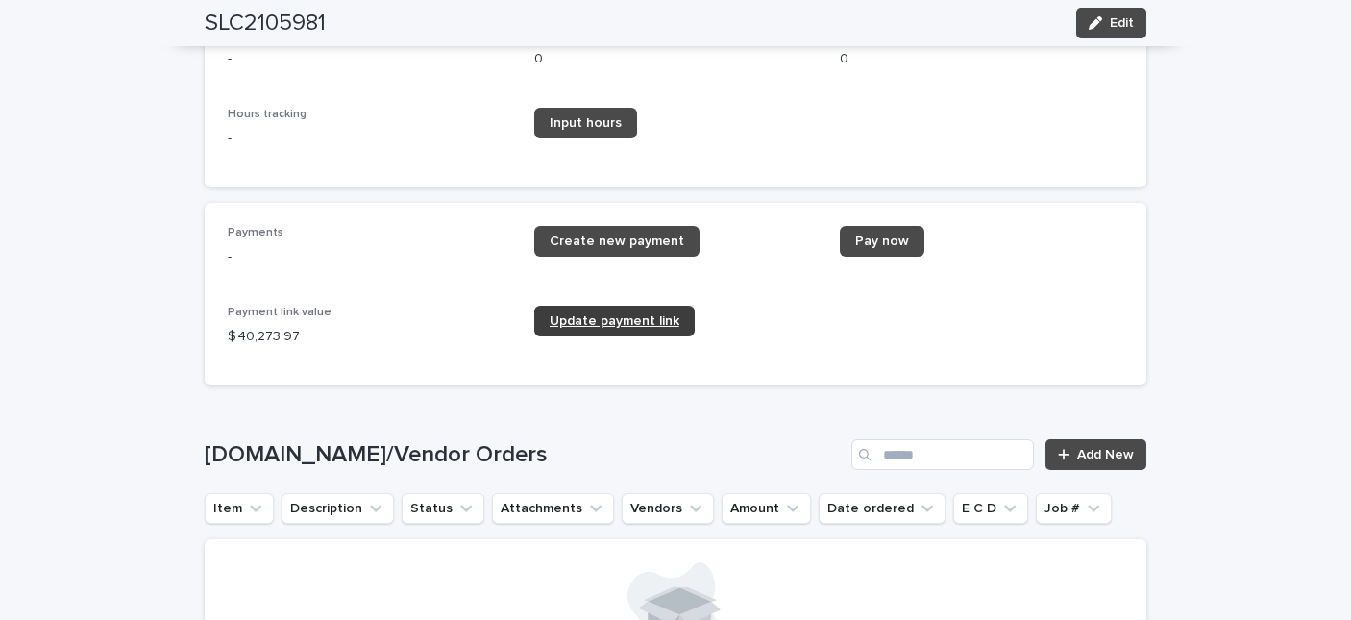
click at [630, 328] on span "Update payment link" at bounding box center [615, 320] width 130 height 13
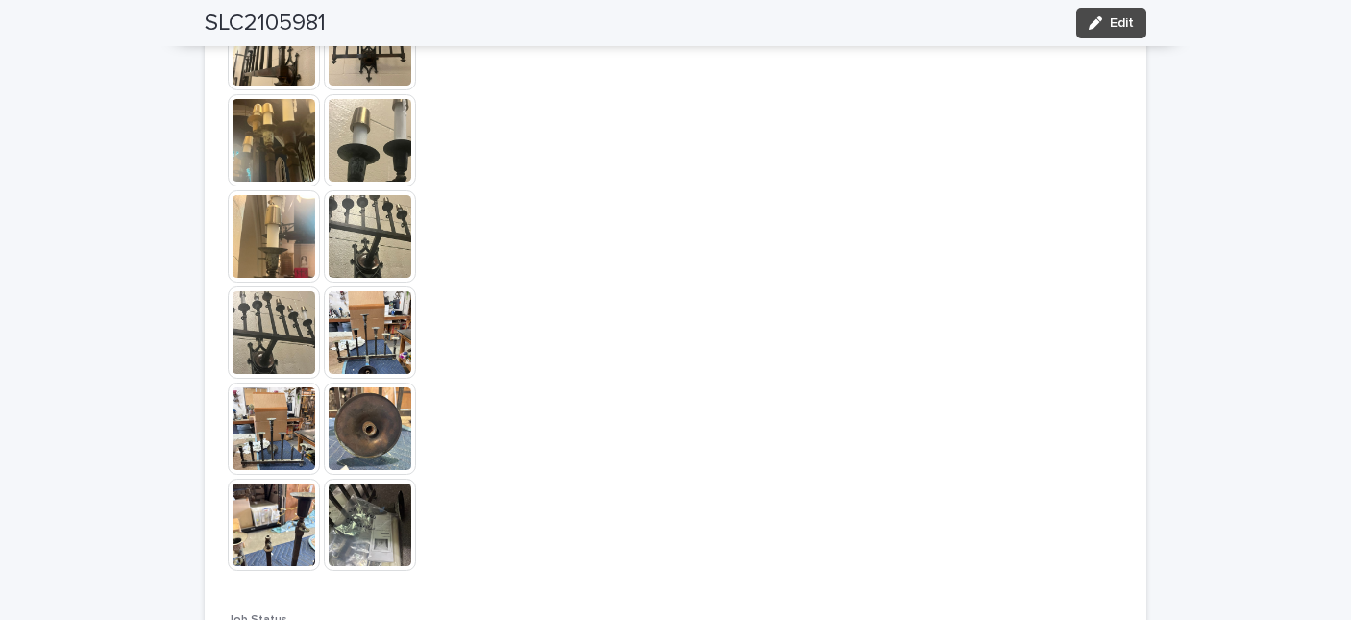
scroll to position [1894, 0]
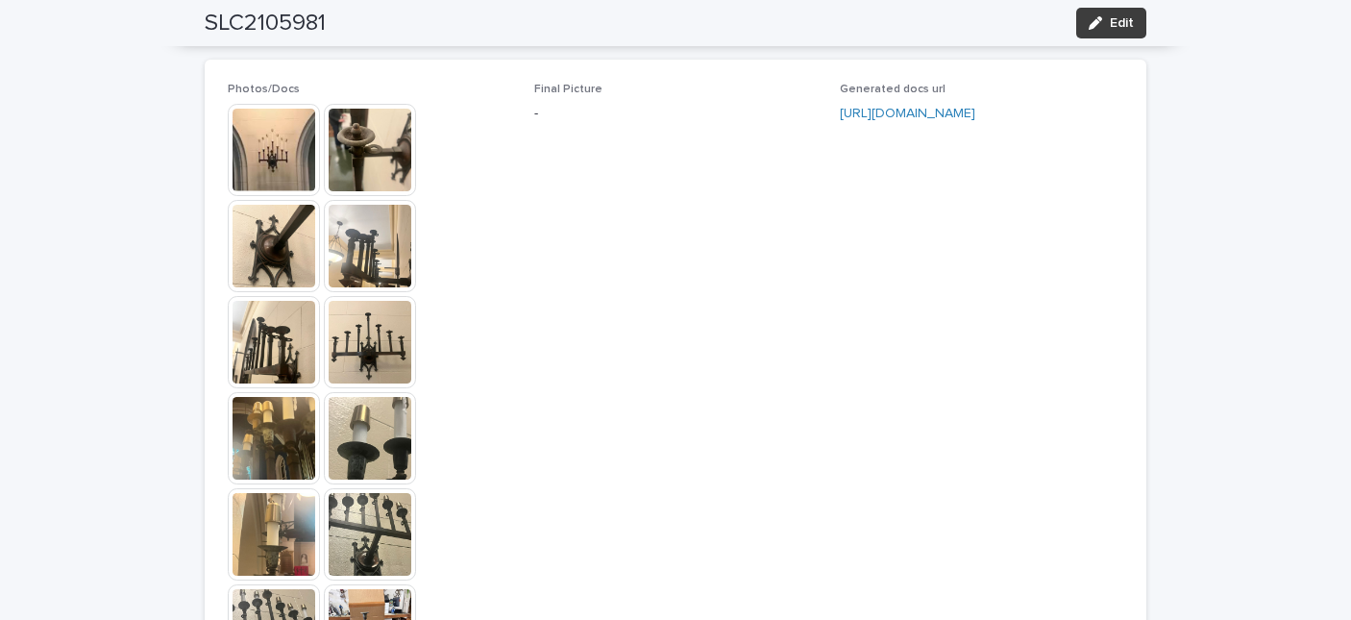
click at [1107, 32] on button "Edit" at bounding box center [1111, 23] width 70 height 31
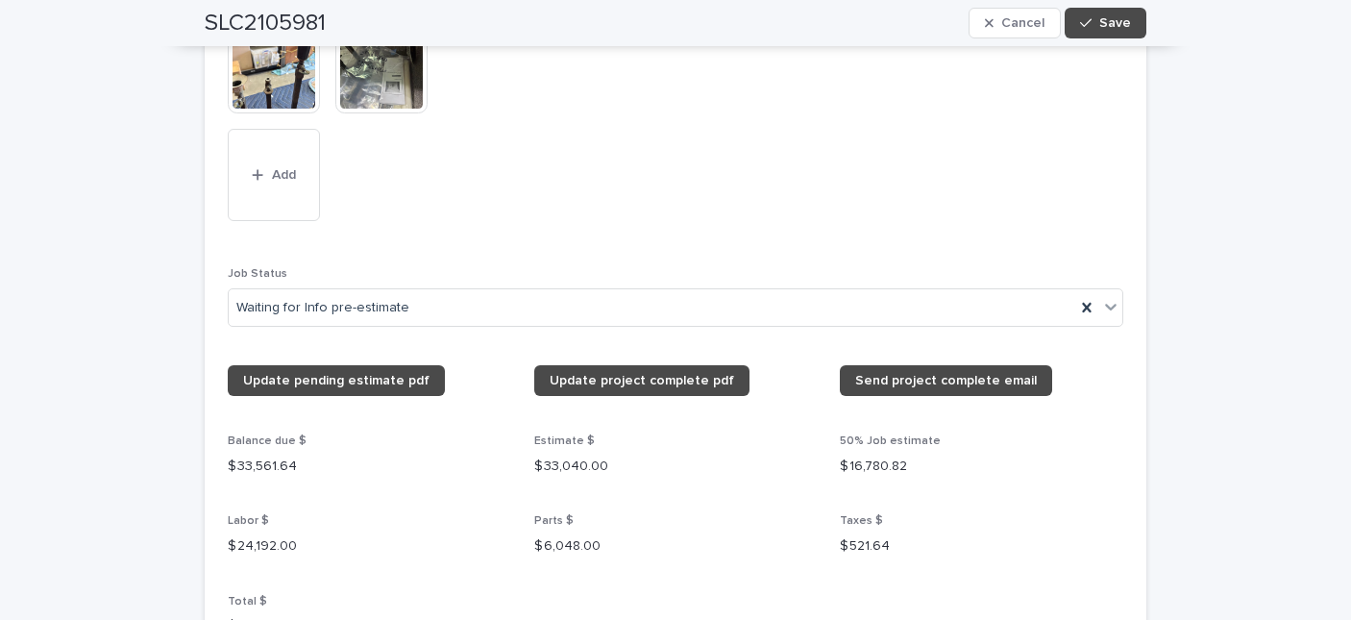
scroll to position [3202, 0]
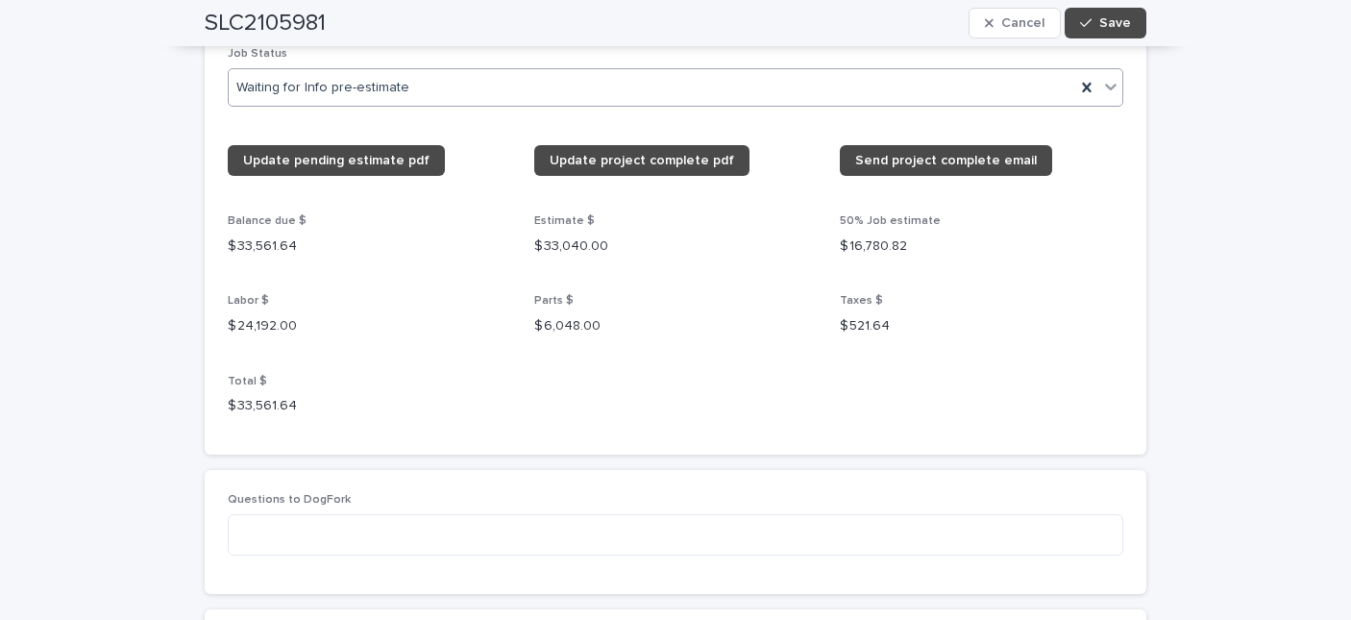
click at [1107, 77] on icon at bounding box center [1110, 86] width 19 height 19
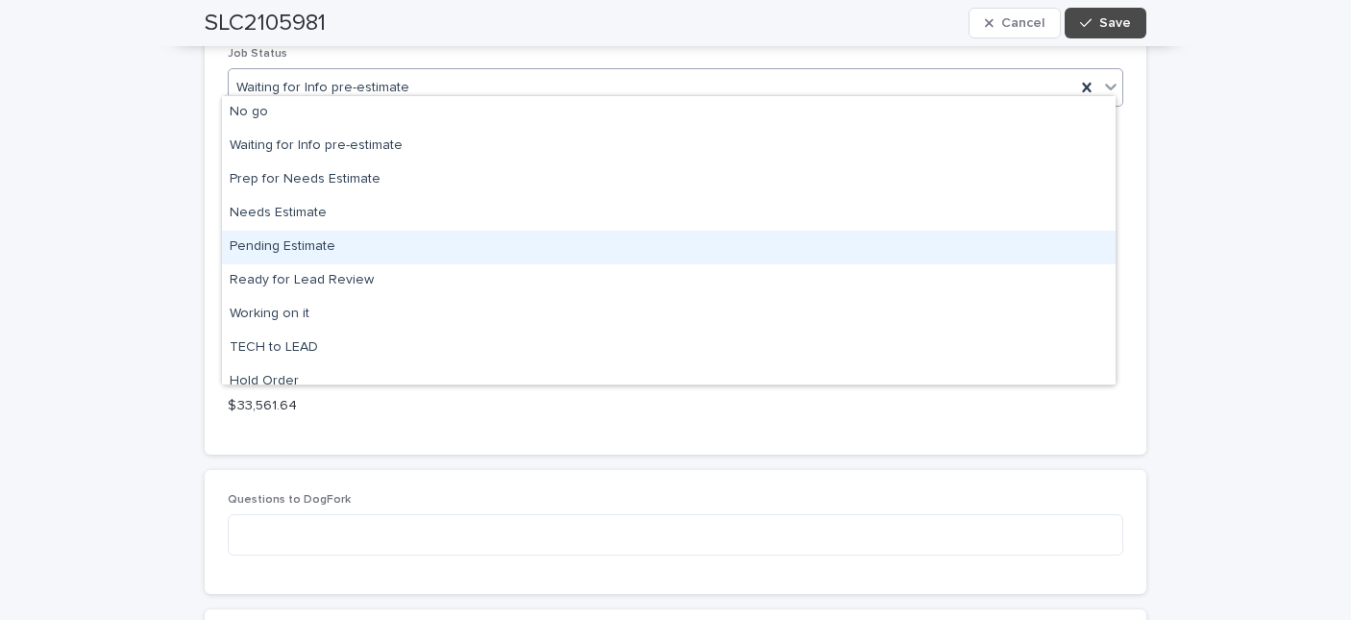
click at [276, 250] on div "Pending Estimate" at bounding box center [669, 248] width 894 height 34
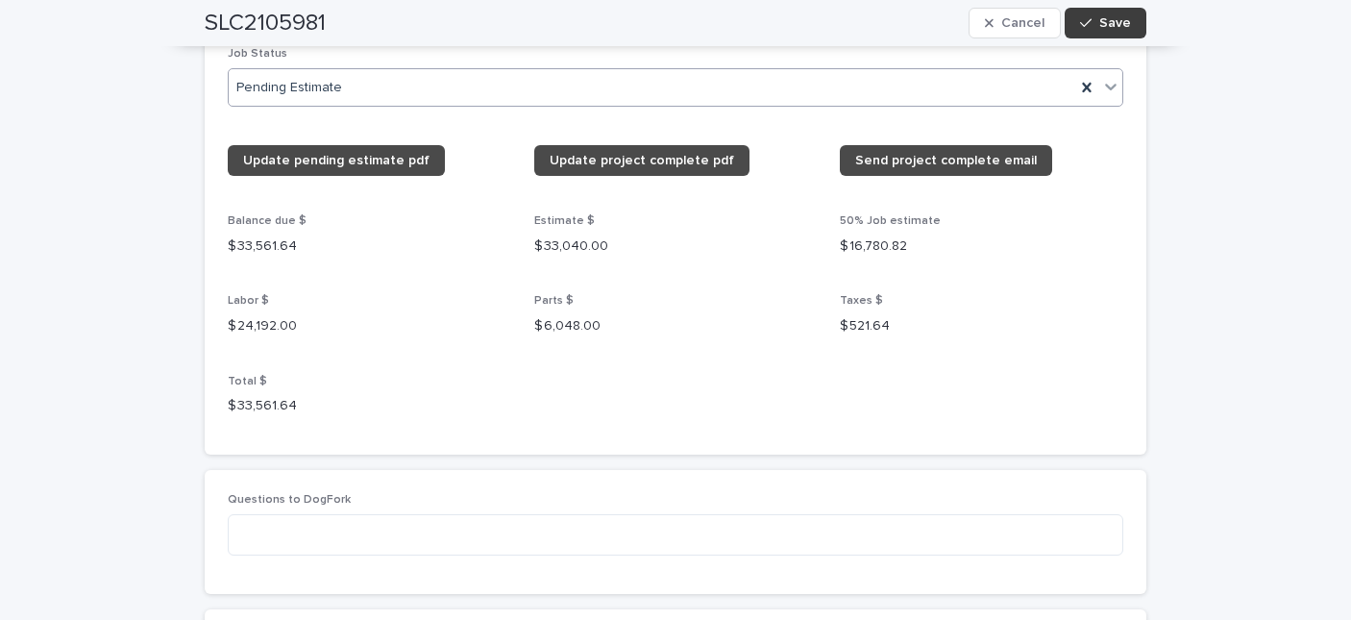
click at [1106, 23] on span "Save" at bounding box center [1115, 22] width 32 height 13
